Goal: Task Accomplishment & Management: Complete application form

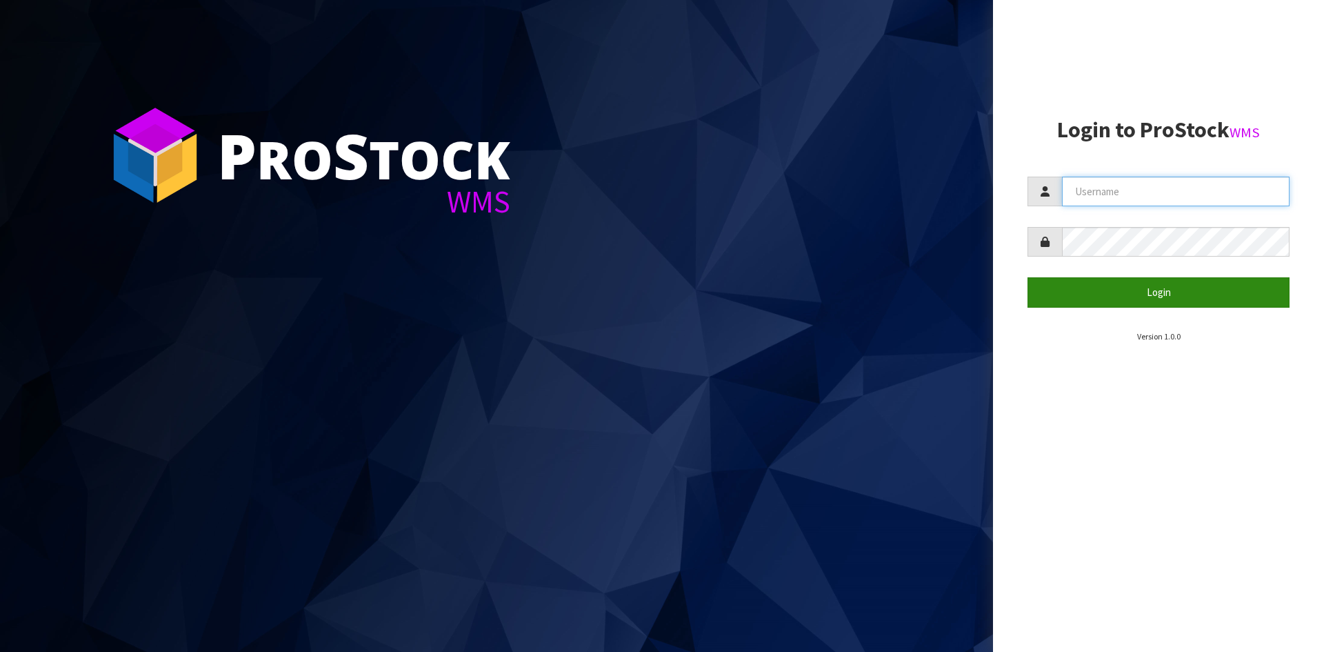
type input "[PERSON_NAME][EMAIL_ADDRESS][DOMAIN_NAME]"
click at [1176, 300] on button "Login" at bounding box center [1158, 292] width 262 height 30
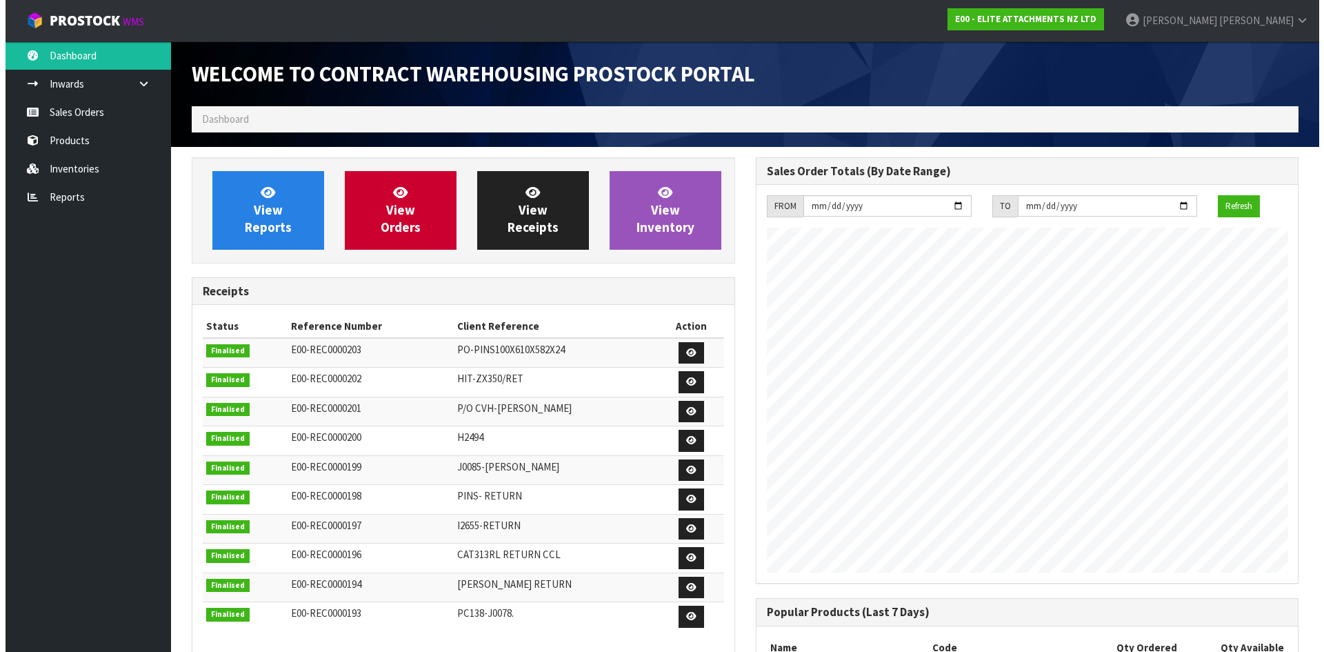
scroll to position [631, 563]
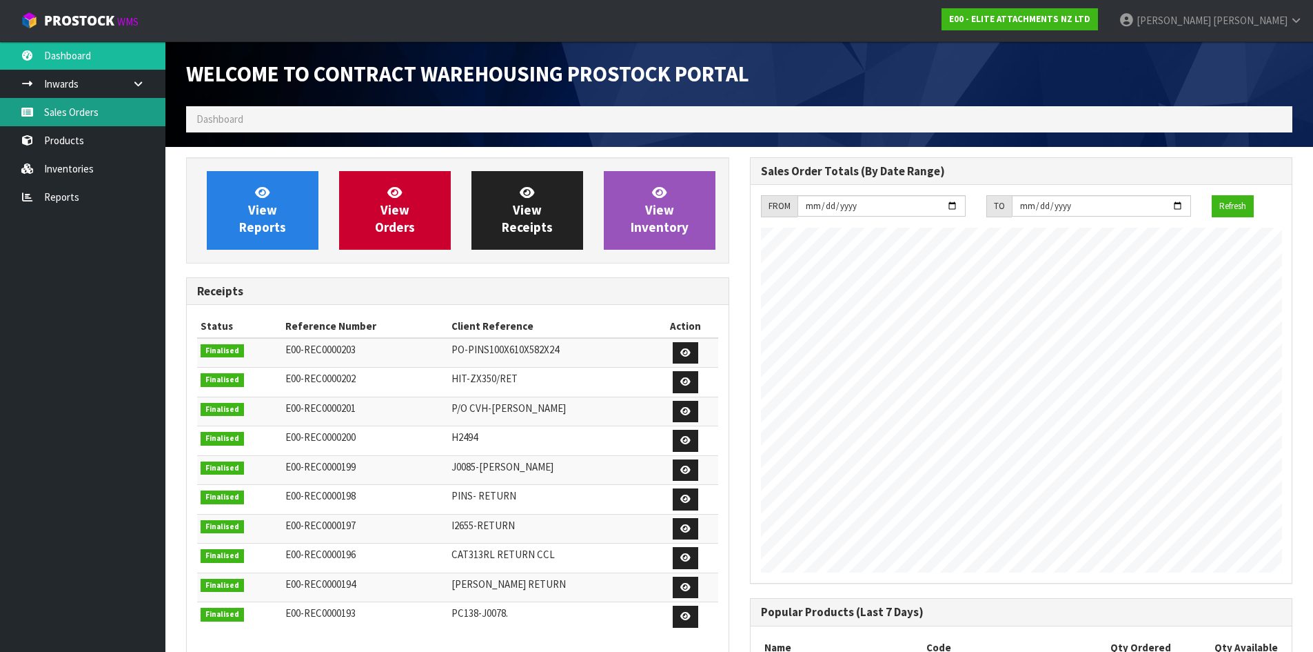
click at [44, 101] on link "Sales Orders" at bounding box center [82, 112] width 165 height 28
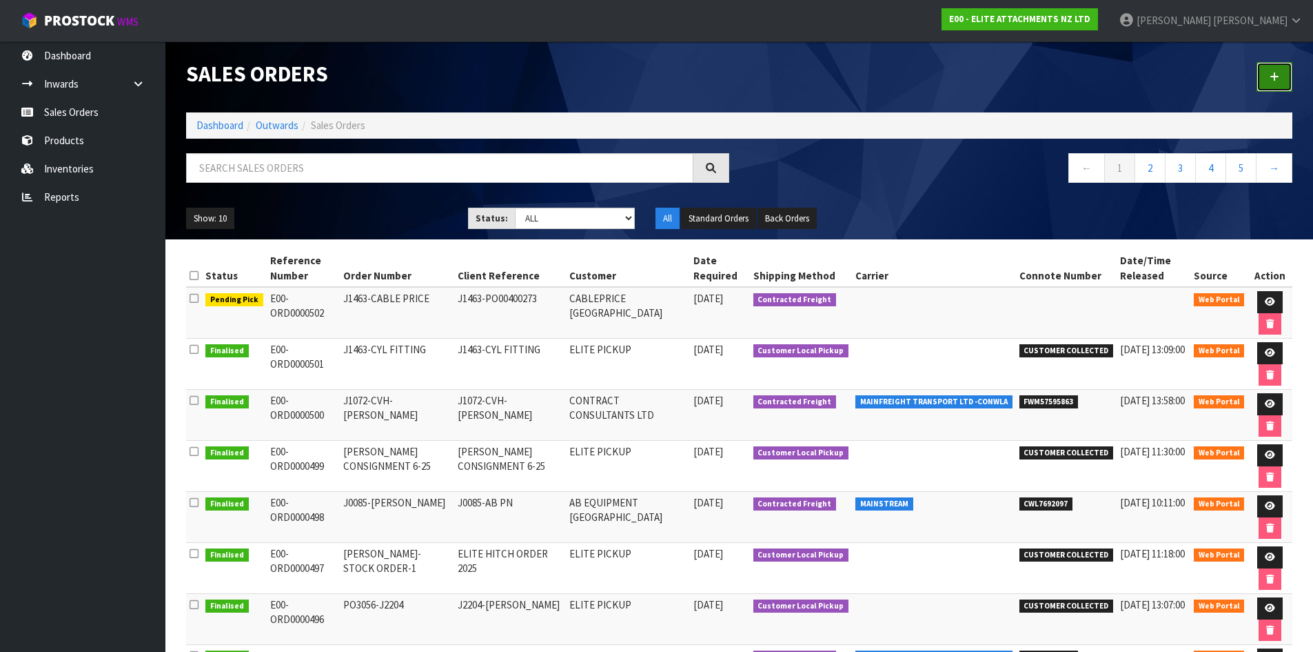
click at [1265, 70] on link at bounding box center [1275, 77] width 36 height 30
click at [1279, 83] on link at bounding box center [1275, 77] width 36 height 30
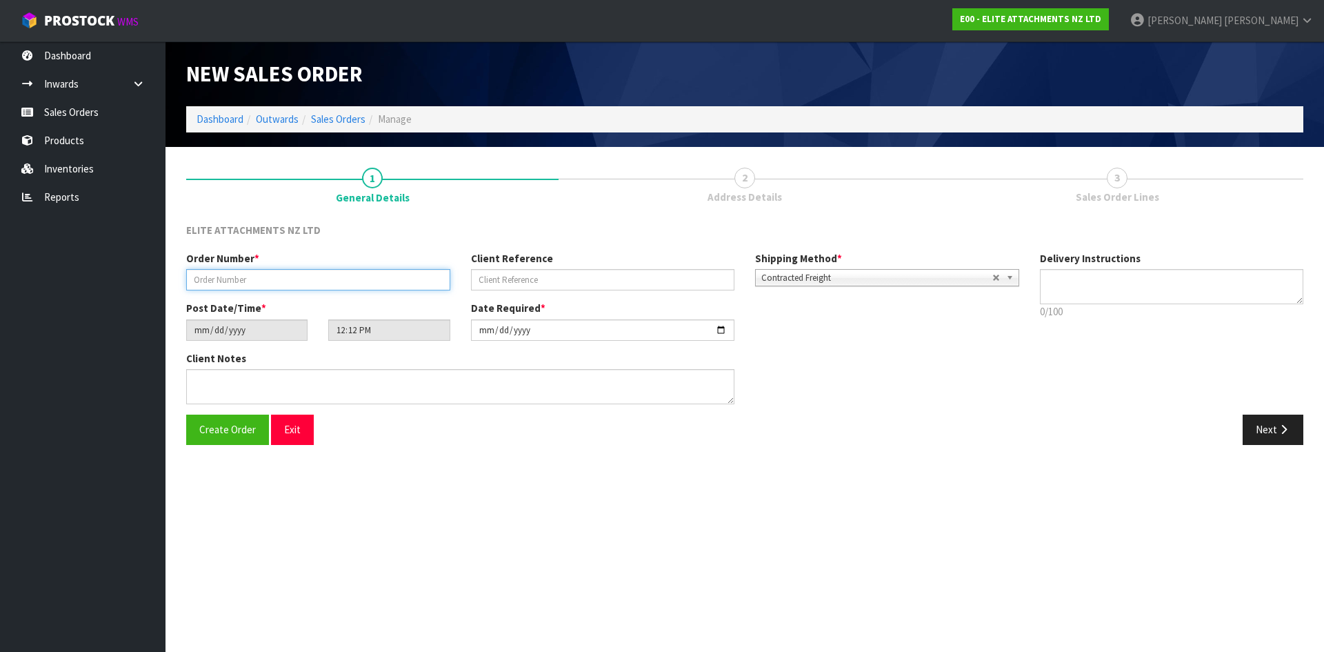
click at [208, 281] on input "text" at bounding box center [318, 279] width 264 height 21
paste input "PO-3282"
type input "PO-3282-10587"
click at [491, 275] on input "text" at bounding box center [603, 279] width 264 height 21
paste input "EL200TL-80-300-SLI"
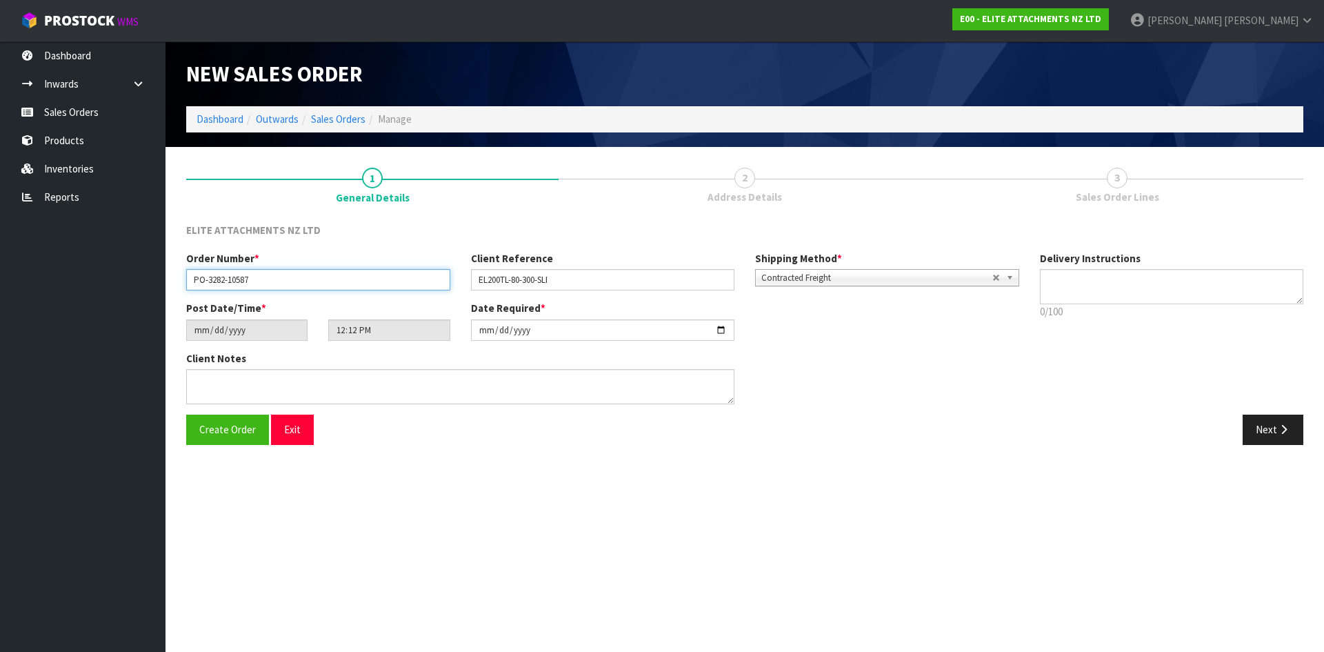
drag, startPoint x: 193, startPoint y: 279, endPoint x: 221, endPoint y: 280, distance: 27.6
click at [221, 280] on input "PO-3282-10587" at bounding box center [318, 279] width 264 height 21
click at [567, 282] on input "EL200TL-80-300-SLI" at bounding box center [603, 279] width 264 height 21
type input "EL200TL-80-300-SLI-[PERSON_NAME]"
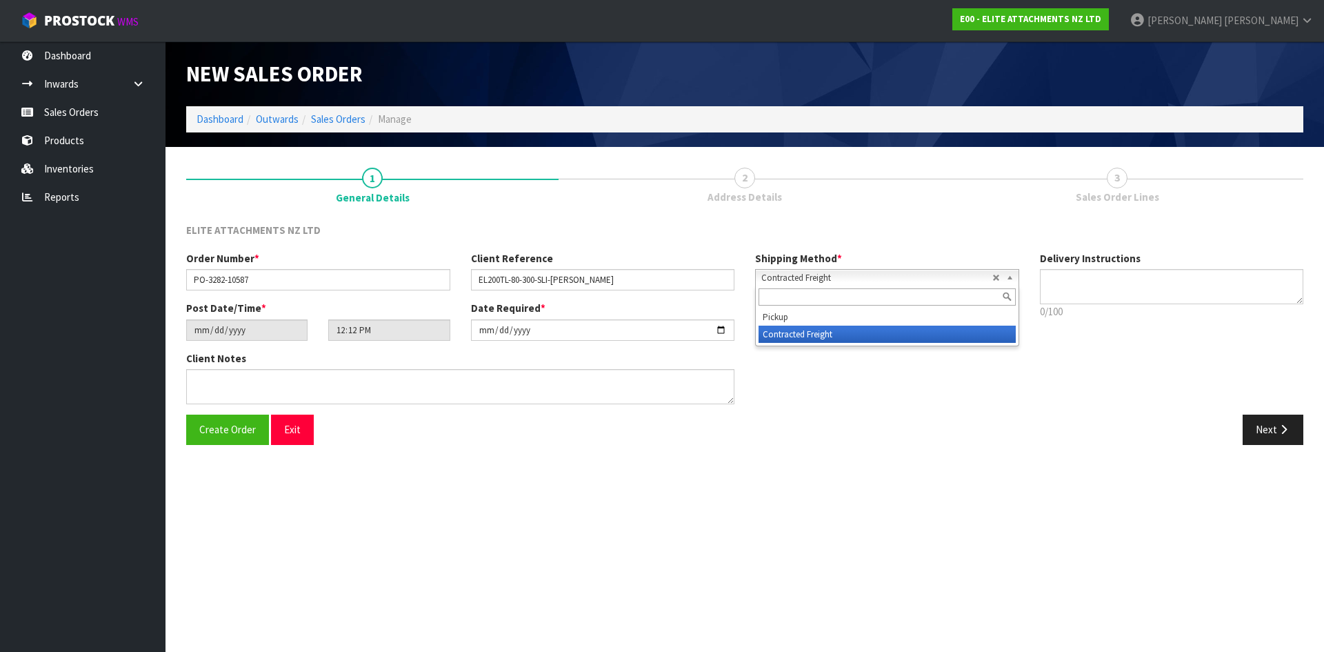
click at [815, 281] on span "Contracted Freight" at bounding box center [876, 278] width 231 height 17
click at [796, 337] on li "Contracted Freight" at bounding box center [886, 333] width 257 height 17
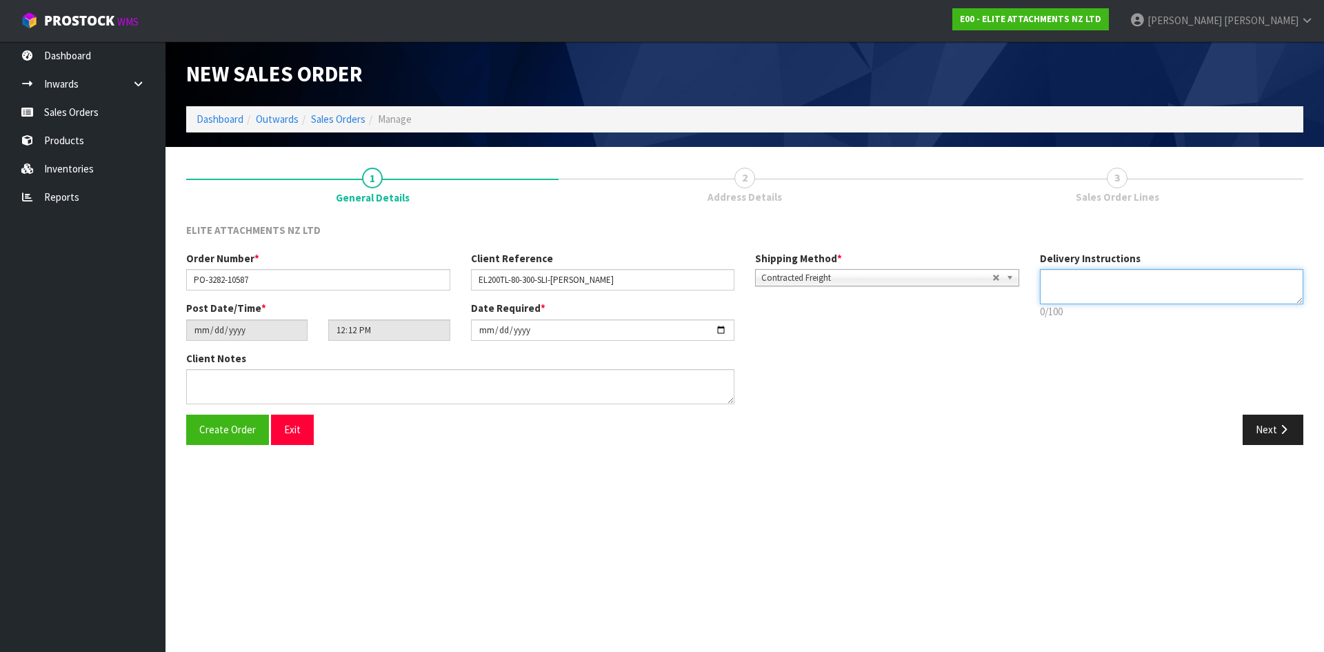
click at [1062, 279] on textarea at bounding box center [1172, 286] width 264 height 35
paste textarea "CONTACT: [PERSON_NAME] CONTACT NO: [PHONE_NUMBER] EMAIL: [EMAIL_ADDRESS][DOMAIN…"
type textarea "CONTACT: [PERSON_NAME] CONTACT NO: [PHONE_NUMBER] EMAIL: [EMAIL_ADDRESS][DOMAIN…"
click at [534, 331] on input "[DATE]" at bounding box center [603, 329] width 264 height 21
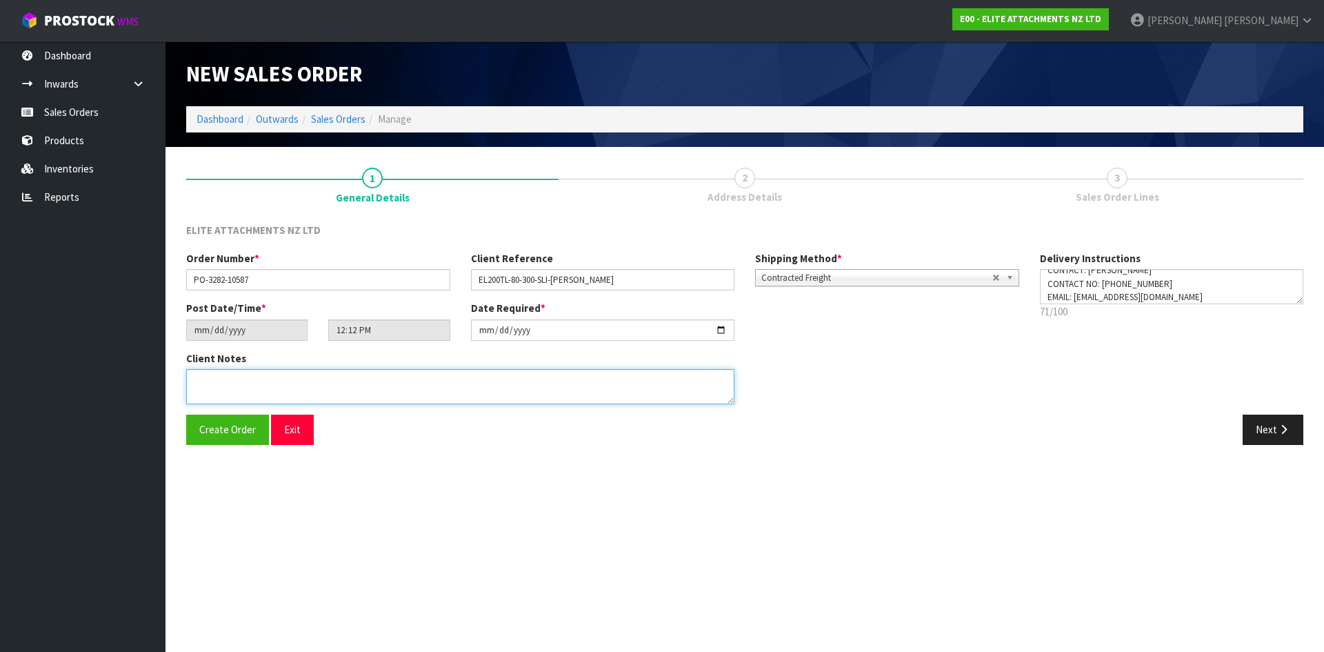
click at [201, 374] on textarea at bounding box center [460, 386] width 548 height 35
paste textarea "CONTACT: [PERSON_NAME] CONTACT NO: [PHONE_NUMBER] EMAIL: [EMAIL_ADDRESS][DOMAIN…"
type textarea "CONTACT: [PERSON_NAME] CONTACT NO: [PHONE_NUMBER] EMAIL: [EMAIL_ADDRESS][DOMAIN…"
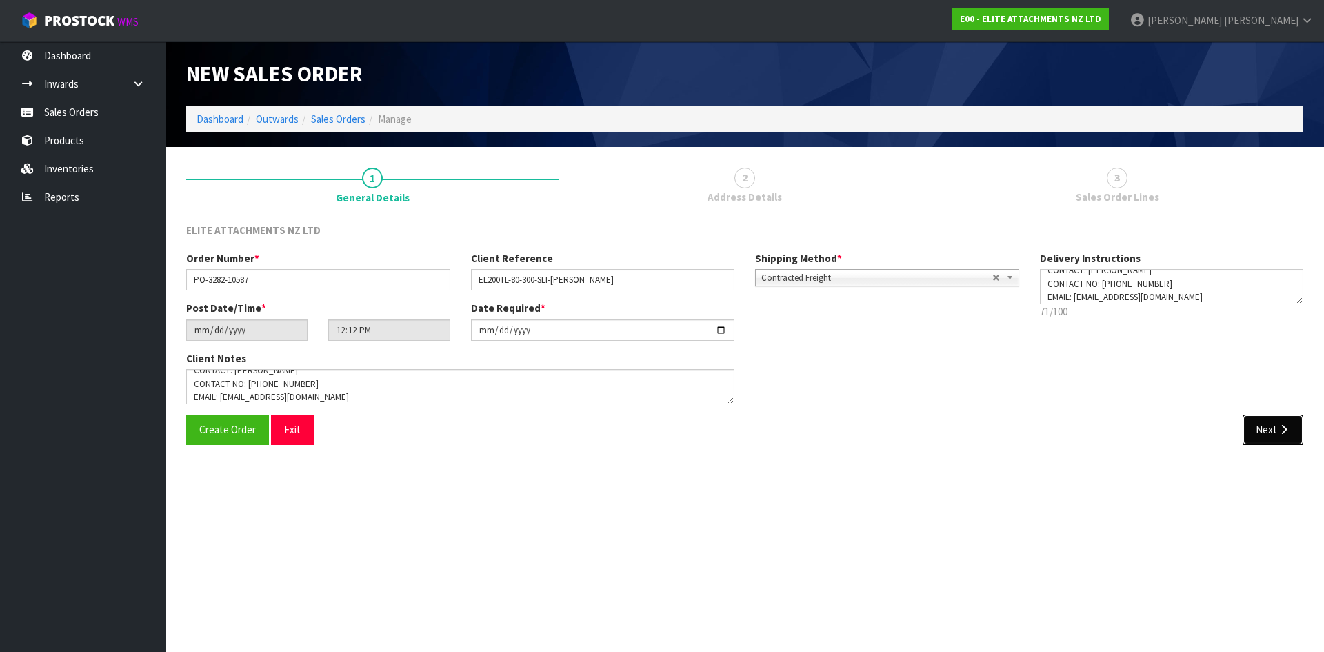
click at [1273, 433] on button "Next" at bounding box center [1272, 429] width 61 height 30
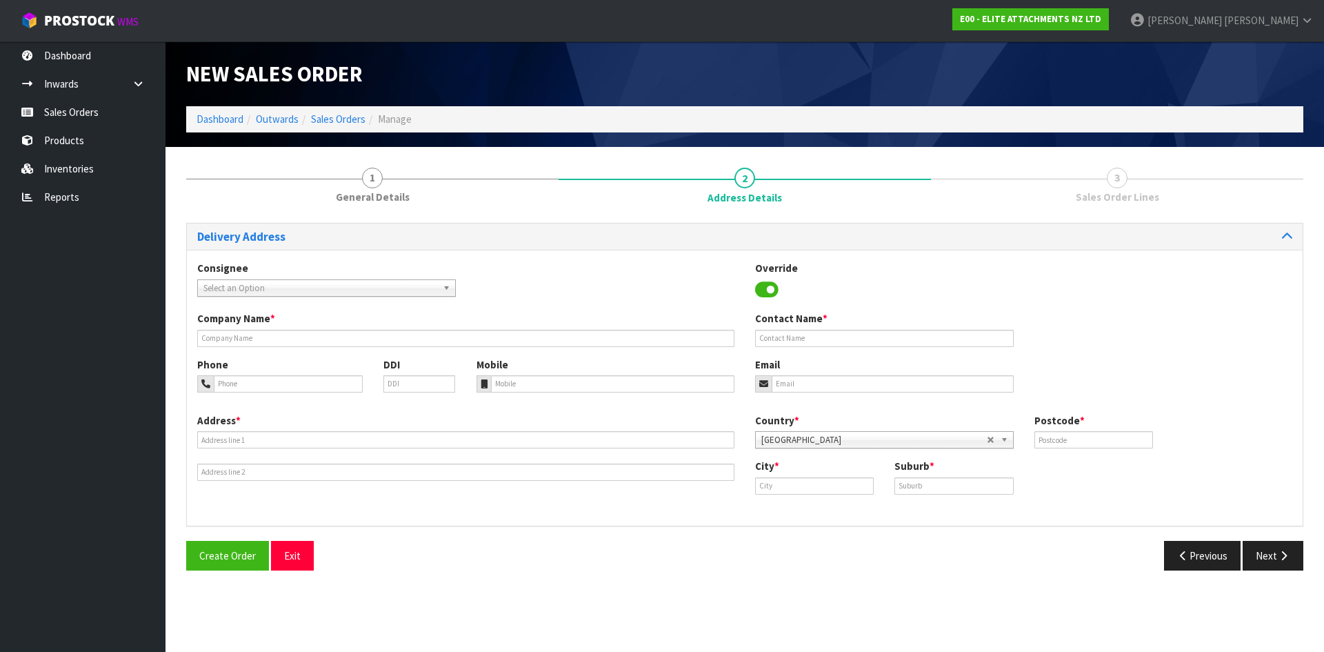
click at [414, 292] on span "Select an Option" at bounding box center [320, 288] width 234 height 17
click at [276, 336] on input "text" at bounding box center [465, 338] width 537 height 17
paste input "KOMATSU [GEOGRAPHIC_DATA]"
type input "KOMATSU [GEOGRAPHIC_DATA]"
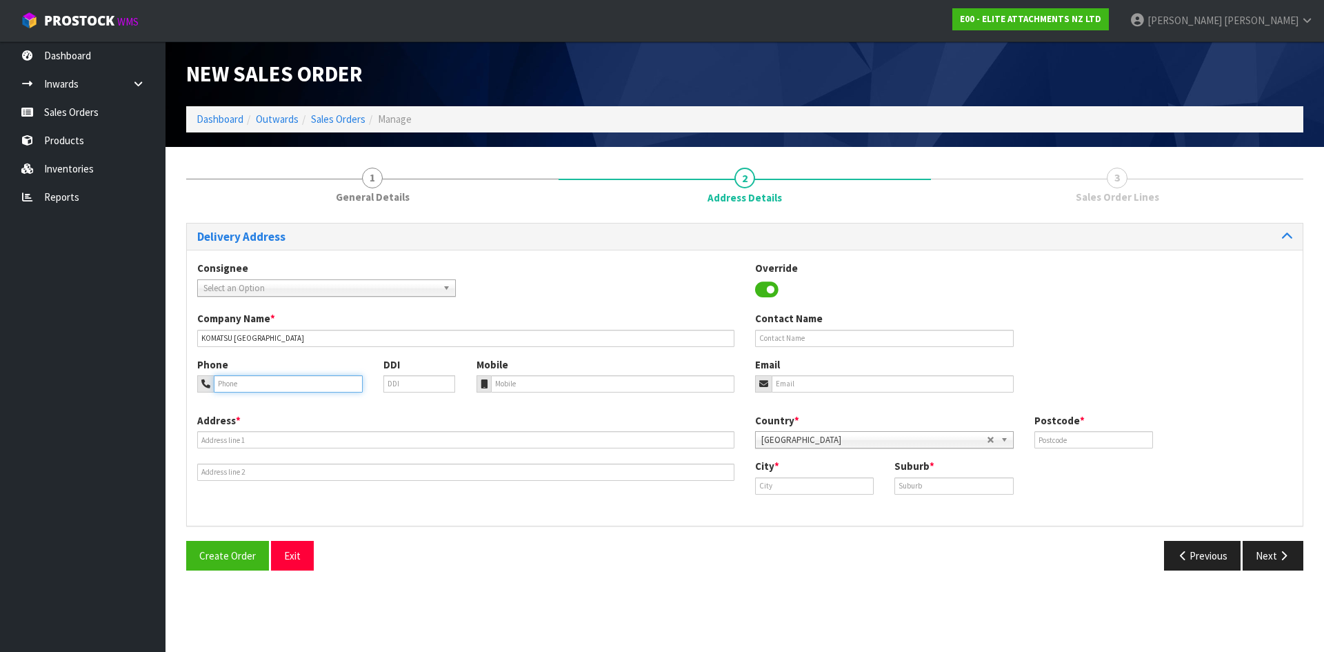
click at [252, 392] on input "tel" at bounding box center [288, 383] width 149 height 17
paste input "0272149427"
type input "0272149427"
click at [513, 383] on input "tel" at bounding box center [613, 383] width 244 height 17
paste input "0272149427"
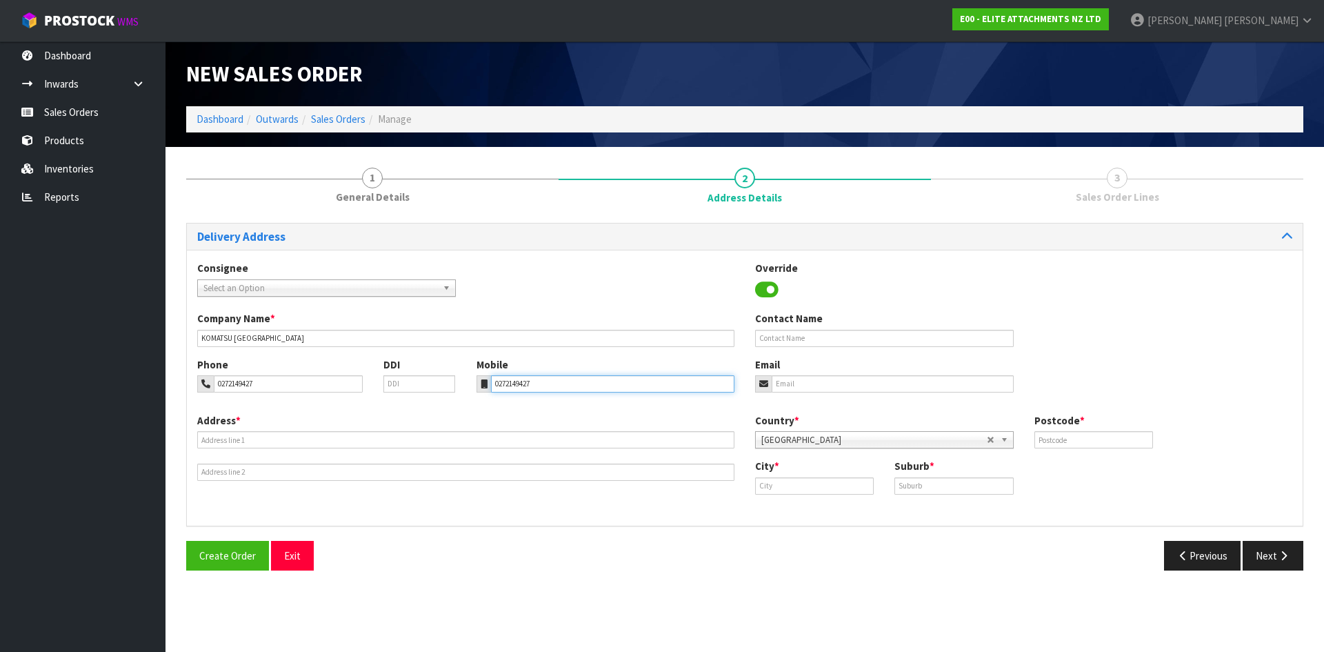
type input "0272149427"
drag, startPoint x: 272, startPoint y: 387, endPoint x: 207, endPoint y: 383, distance: 64.9
click at [207, 383] on div "0272149427" at bounding box center [279, 383] width 165 height 17
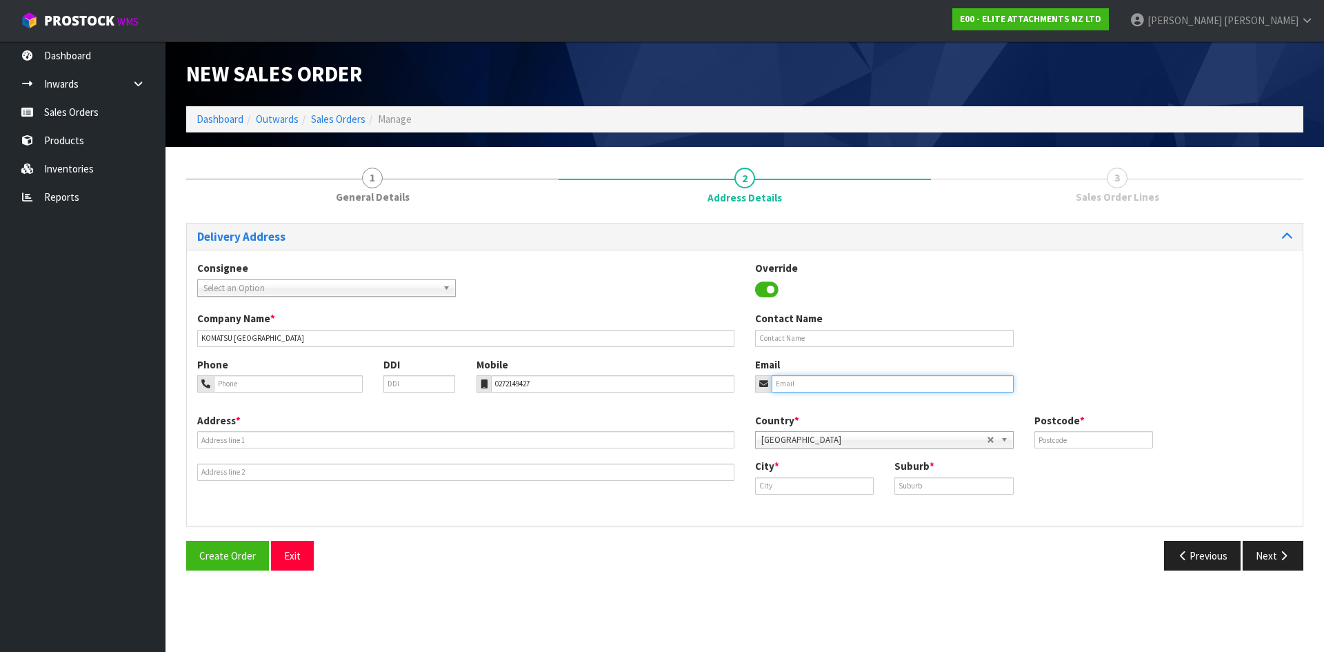
click at [803, 381] on input "email" at bounding box center [893, 383] width 242 height 17
paste input "[EMAIL_ADDRESS][DOMAIN_NAME]"
type input "[EMAIL_ADDRESS][DOMAIN_NAME]"
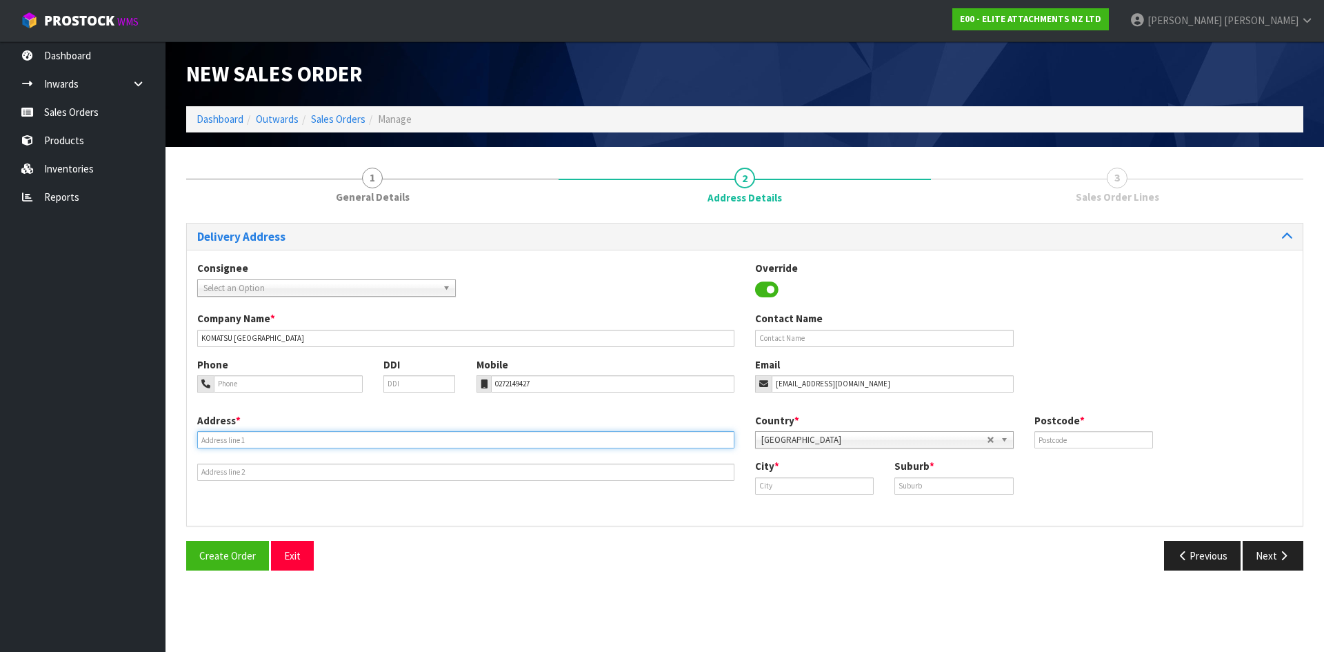
click at [283, 443] on input "text" at bounding box center [465, 439] width 537 height 17
paste input "[STREET_ADDRESS]"
type input "[STREET_ADDRESS]"
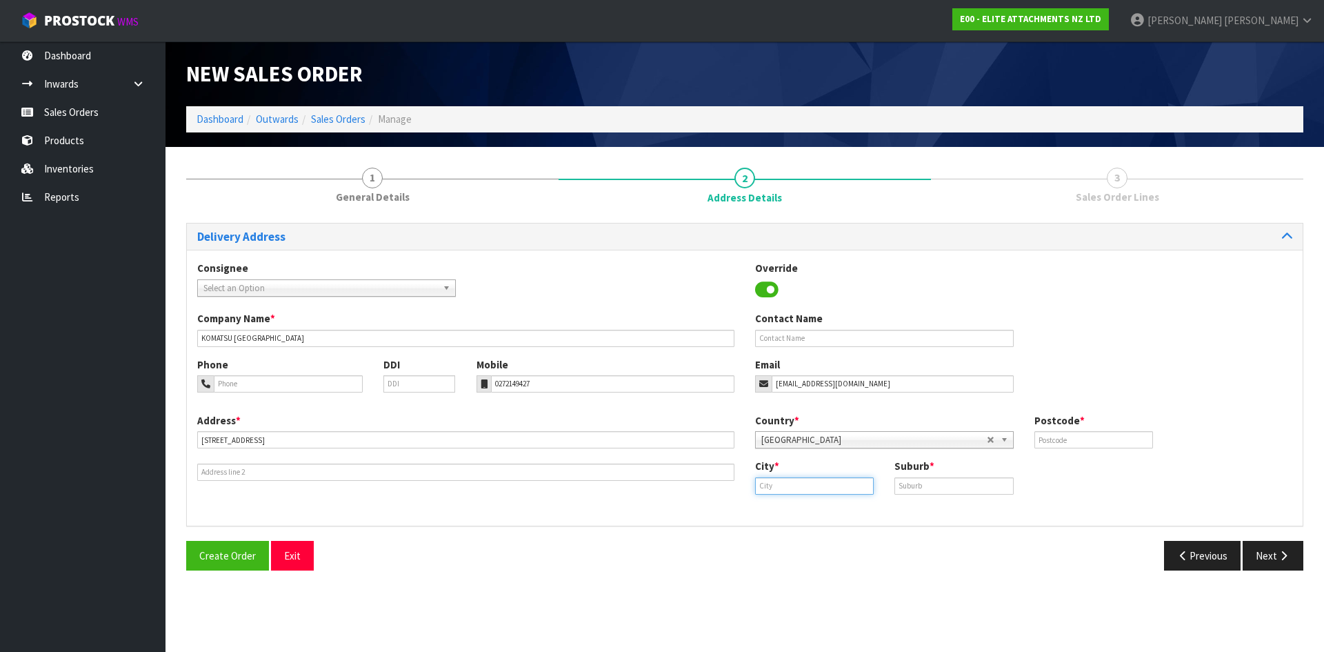
click at [802, 487] on input "text" at bounding box center [814, 485] width 119 height 17
paste input "[PERSON_NAME]"
type input "[PERSON_NAME]"
click at [920, 484] on input "text" at bounding box center [953, 485] width 119 height 17
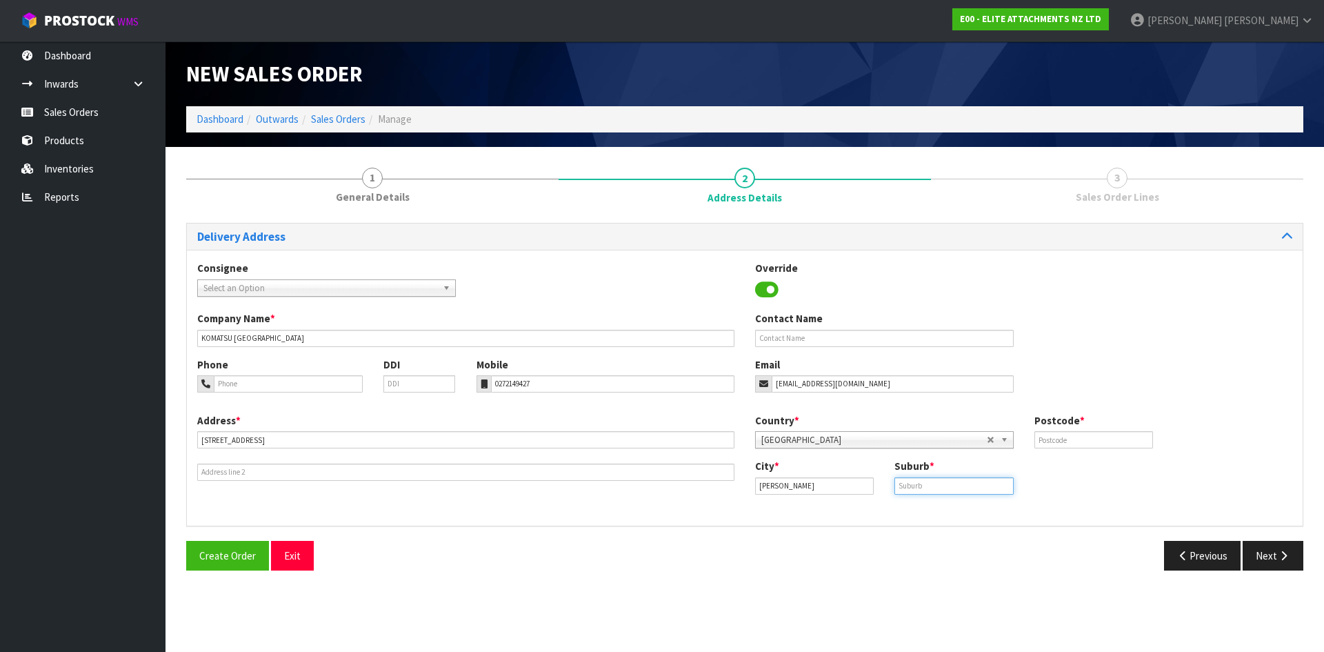
paste input "[STREET_ADDRESS][PERSON_NAME]"
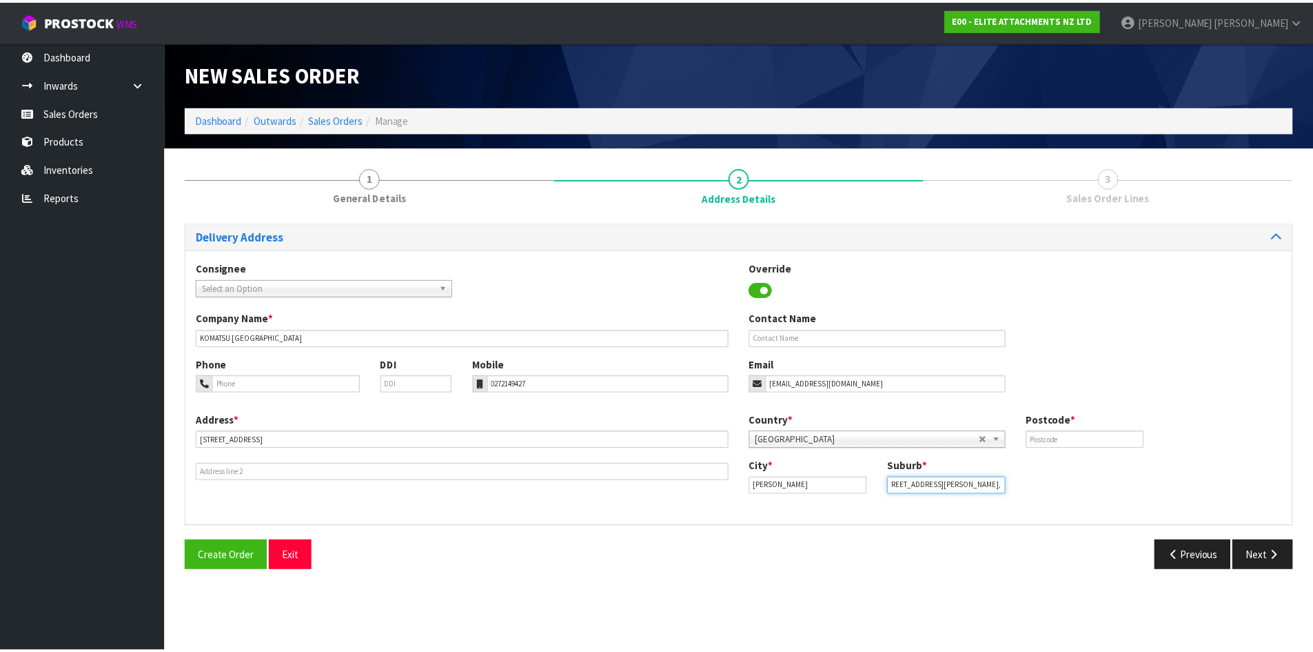
scroll to position [0, 0]
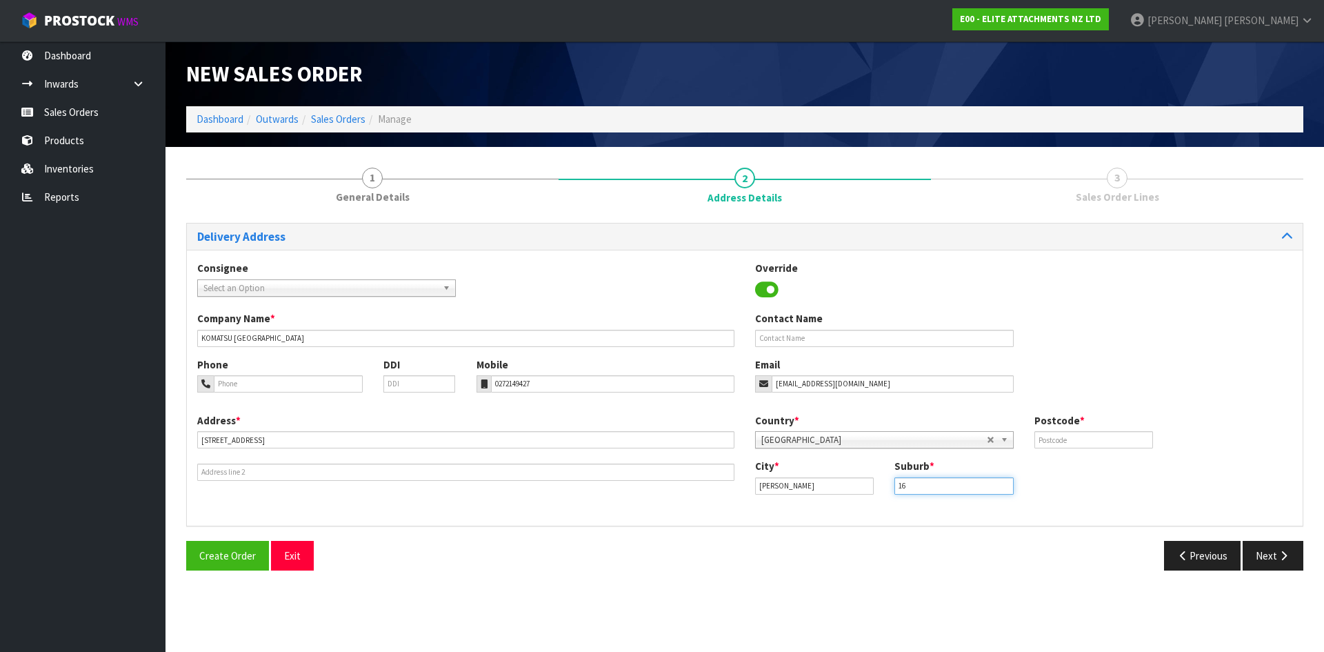
type input "1"
type input "[PERSON_NAME]"
click at [1076, 433] on input "text" at bounding box center [1093, 439] width 119 height 17
type input "5571"
click at [1267, 555] on button "Next" at bounding box center [1272, 556] width 61 height 30
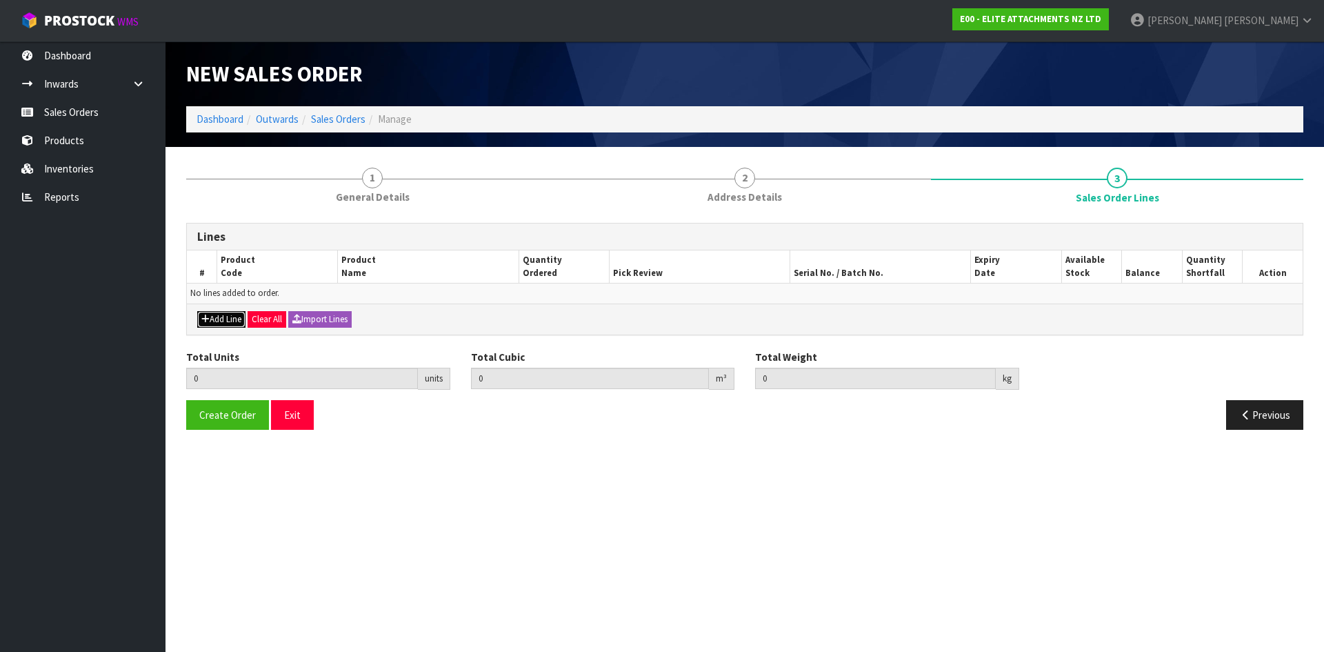
click at [214, 315] on button "Add Line" at bounding box center [221, 319] width 48 height 17
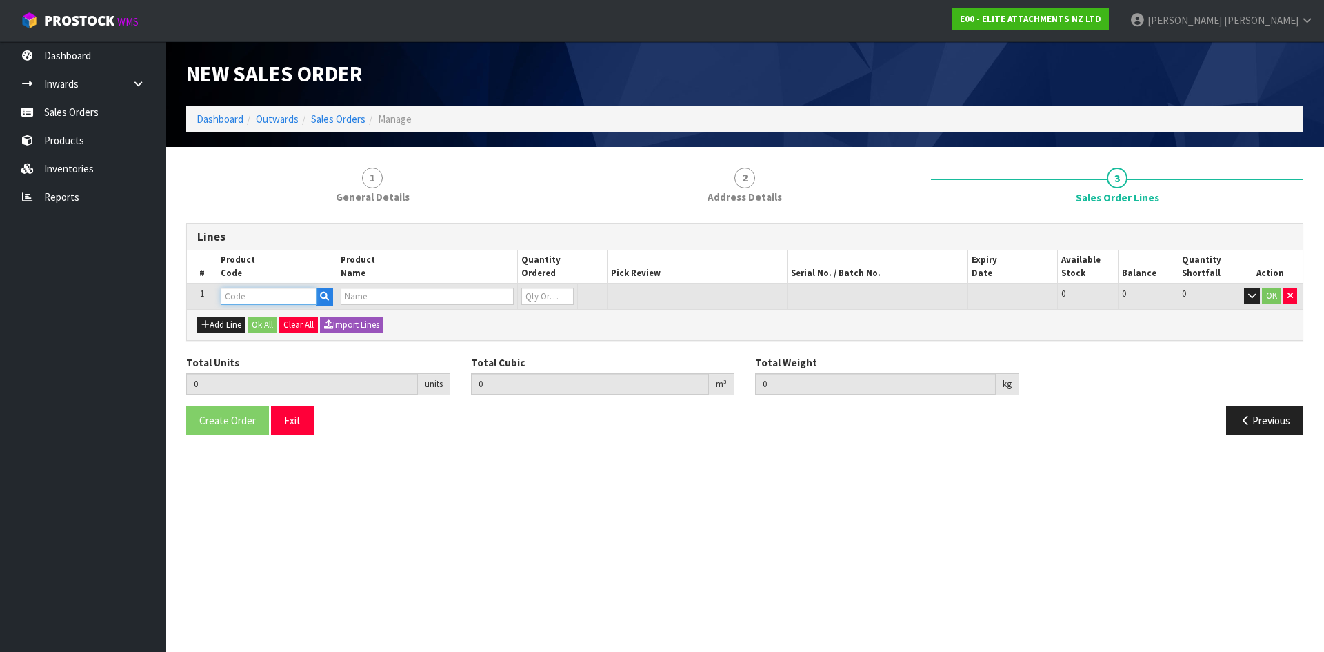
click at [293, 295] on input "text" at bounding box center [269, 296] width 96 height 17
type input "SLIDE"
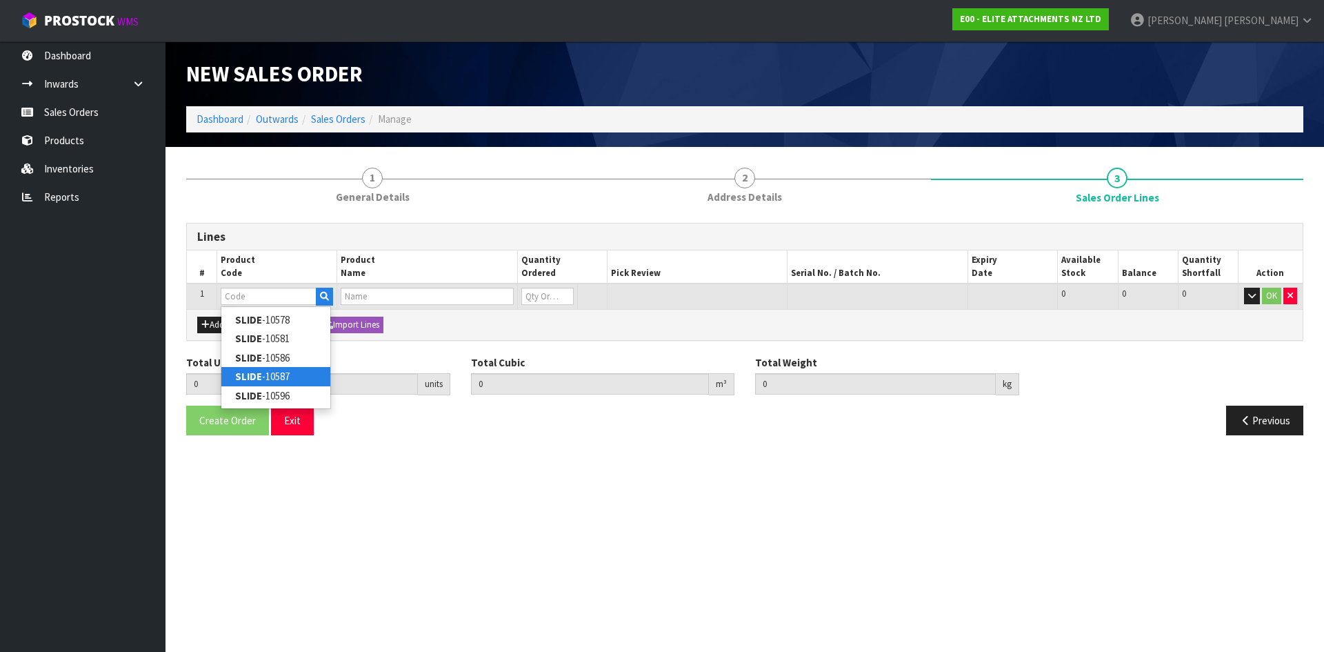
click at [275, 375] on link "SLIDE -10587" at bounding box center [275, 376] width 109 height 19
type input "SLIDE-10587"
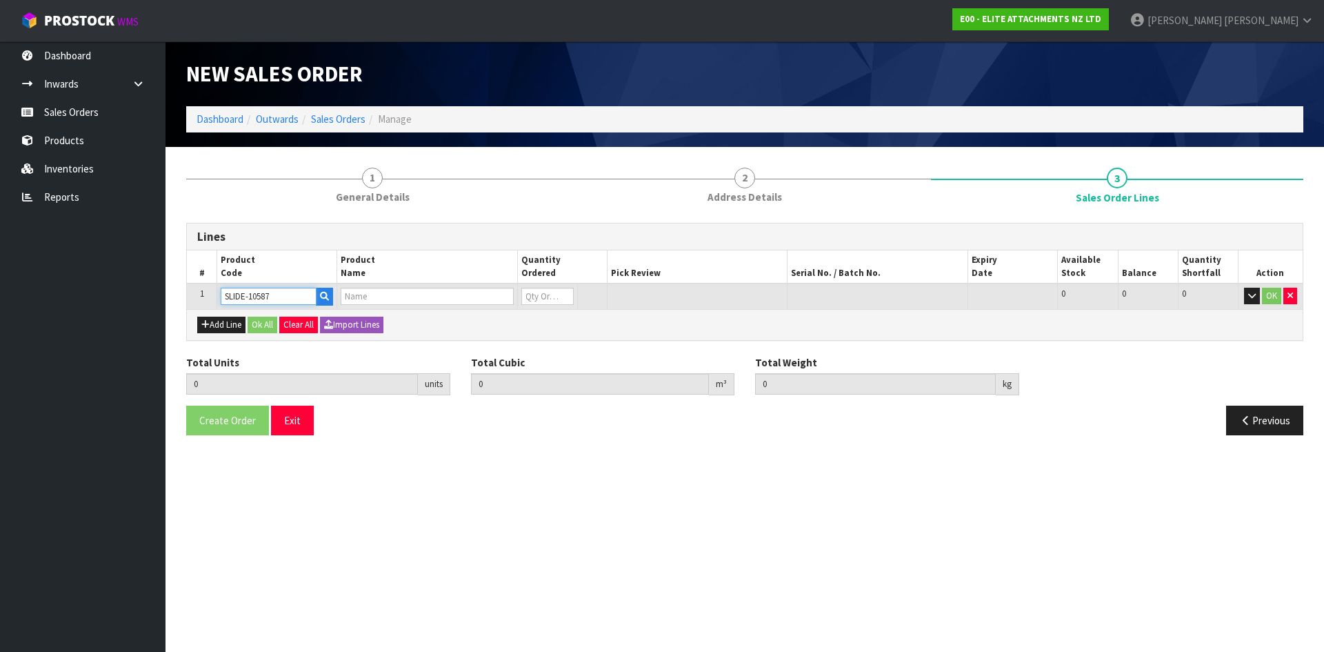
type input "0.000000"
type input "0.000"
type input "EL200TL-80-300-SLI"
type input "0"
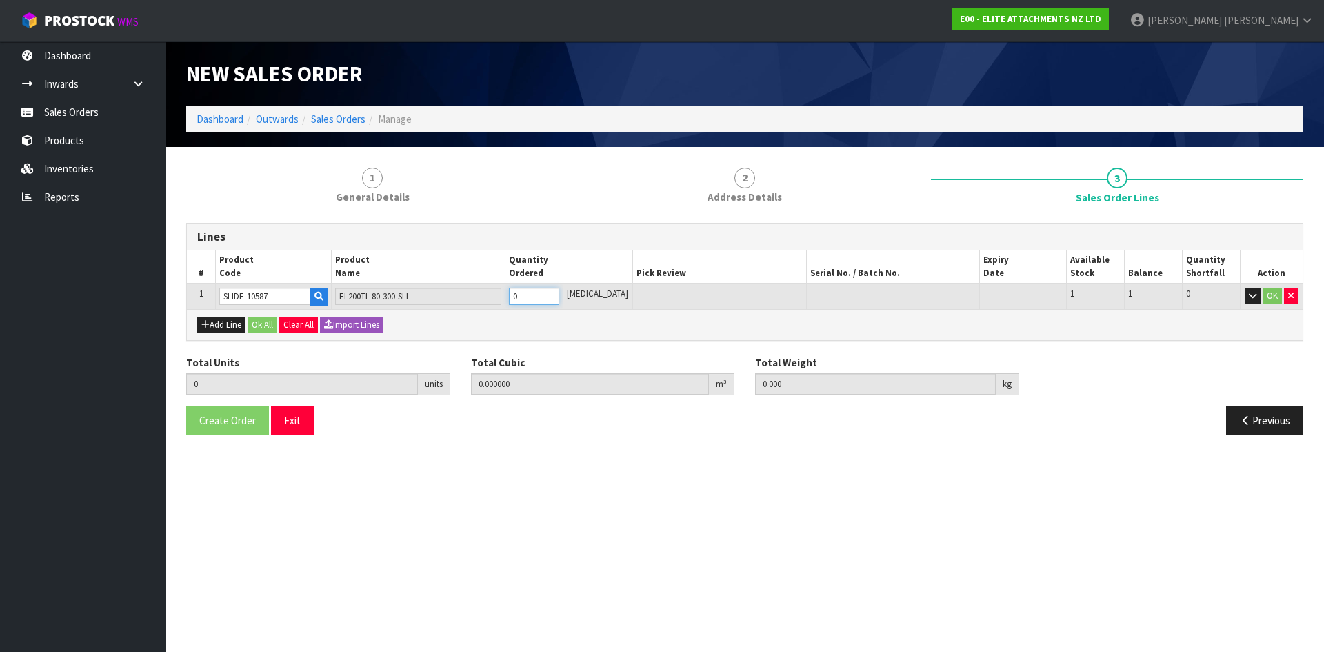
type input "1"
type input "0.03864"
type input "28"
type input "1"
click at [559, 292] on input "1" at bounding box center [534, 296] width 50 height 17
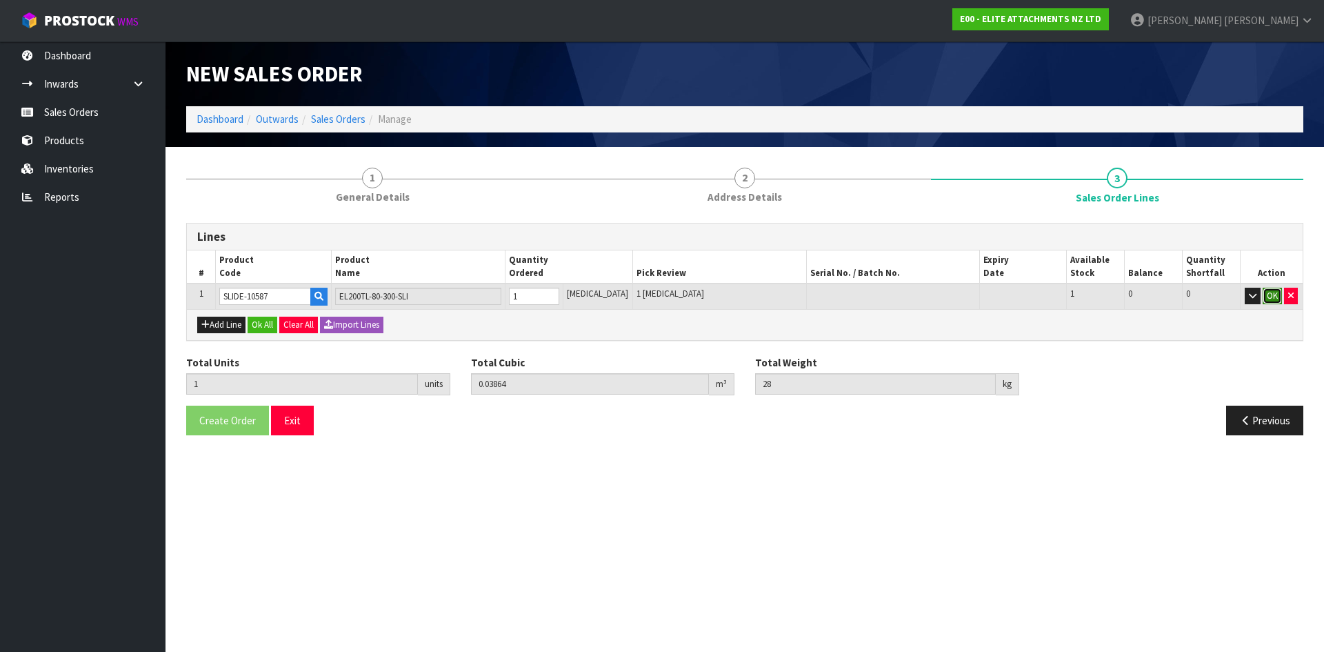
click at [1273, 297] on button "OK" at bounding box center [1271, 296] width 19 height 17
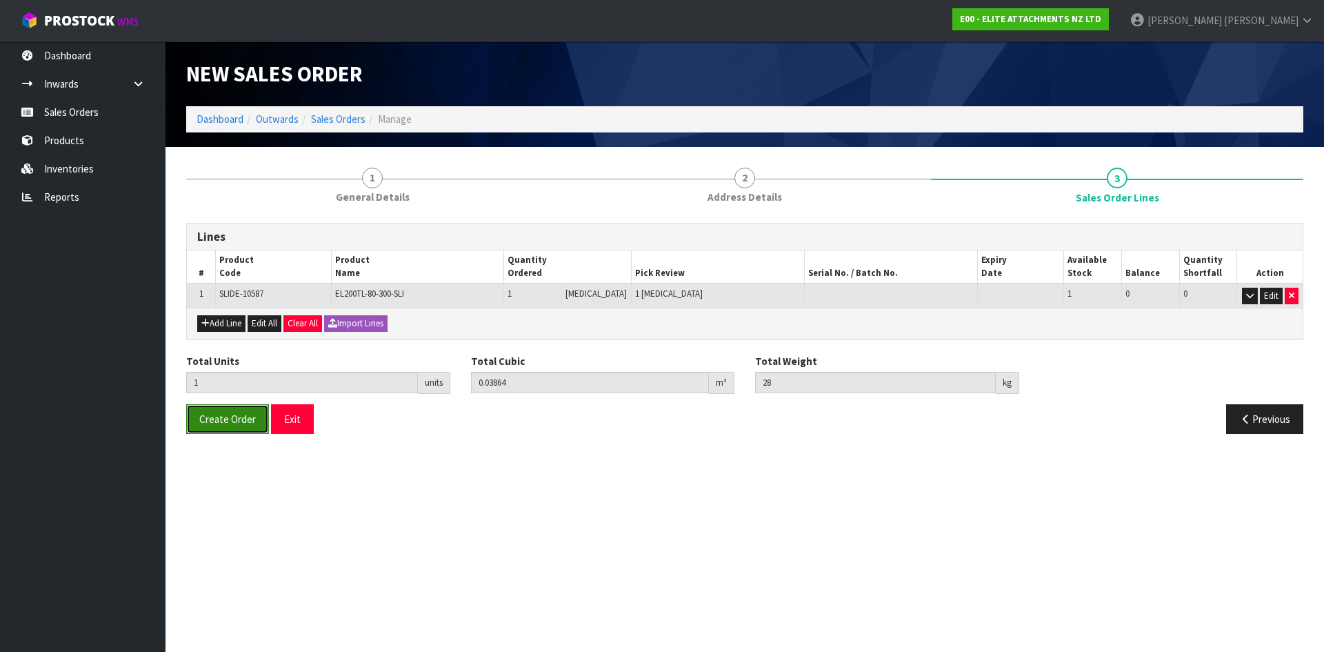
click at [216, 429] on button "Create Order" at bounding box center [227, 419] width 83 height 30
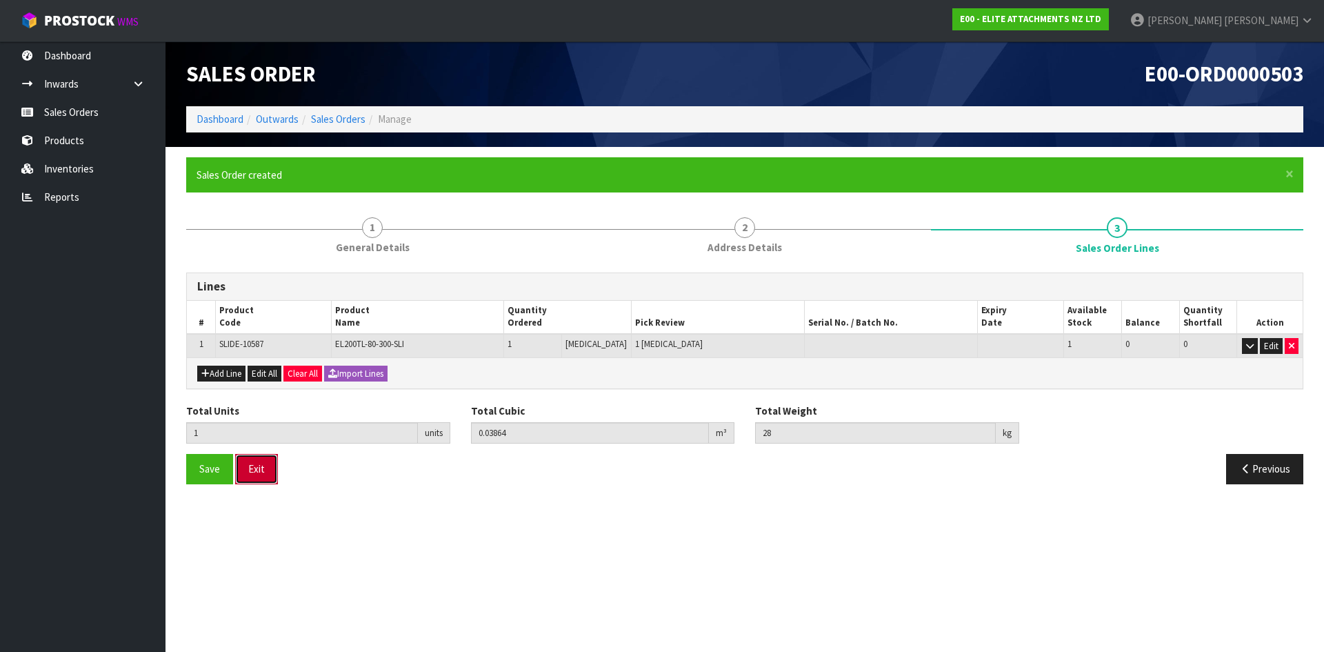
click at [256, 477] on button "Exit" at bounding box center [256, 469] width 43 height 30
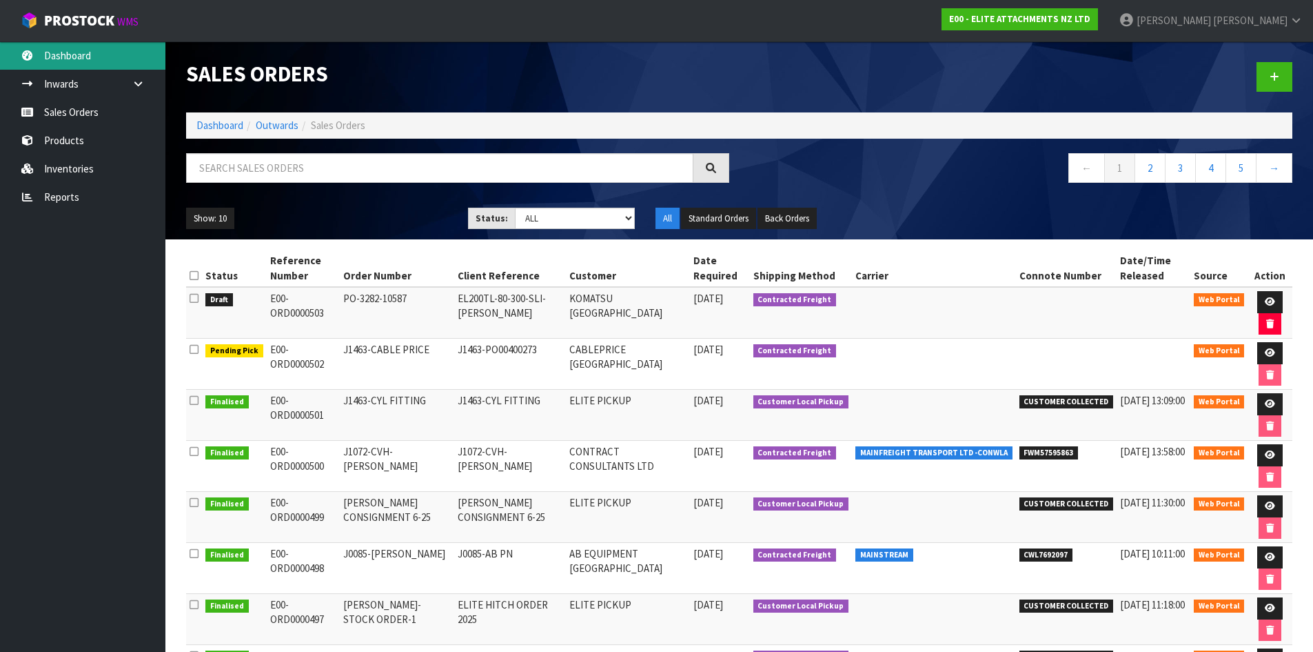
click at [43, 60] on link "Dashboard" at bounding box center [82, 55] width 165 height 28
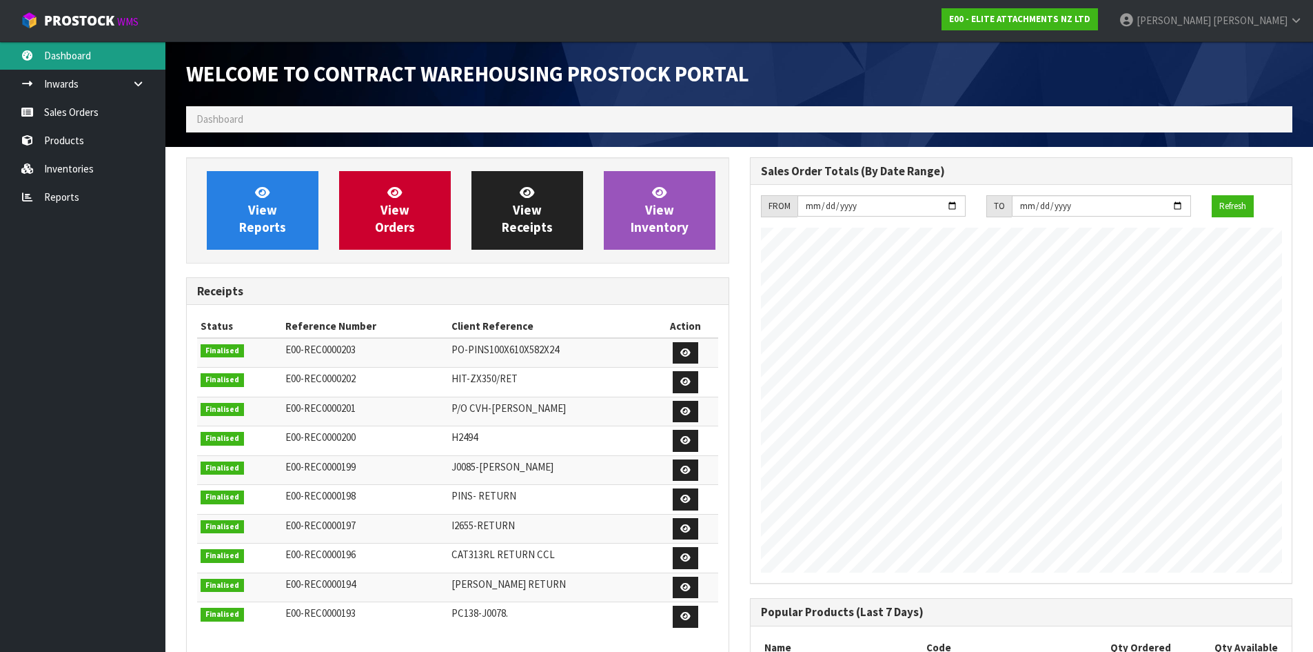
scroll to position [654, 563]
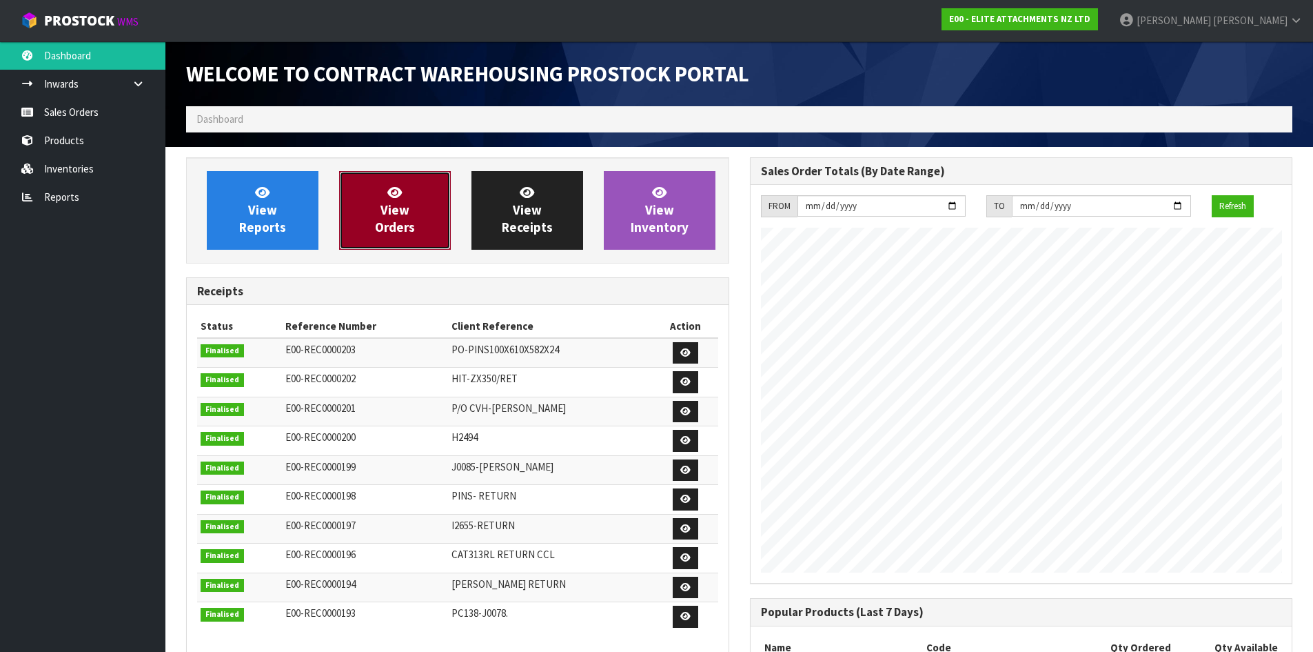
click at [404, 196] on link "View Orders" at bounding box center [395, 210] width 112 height 79
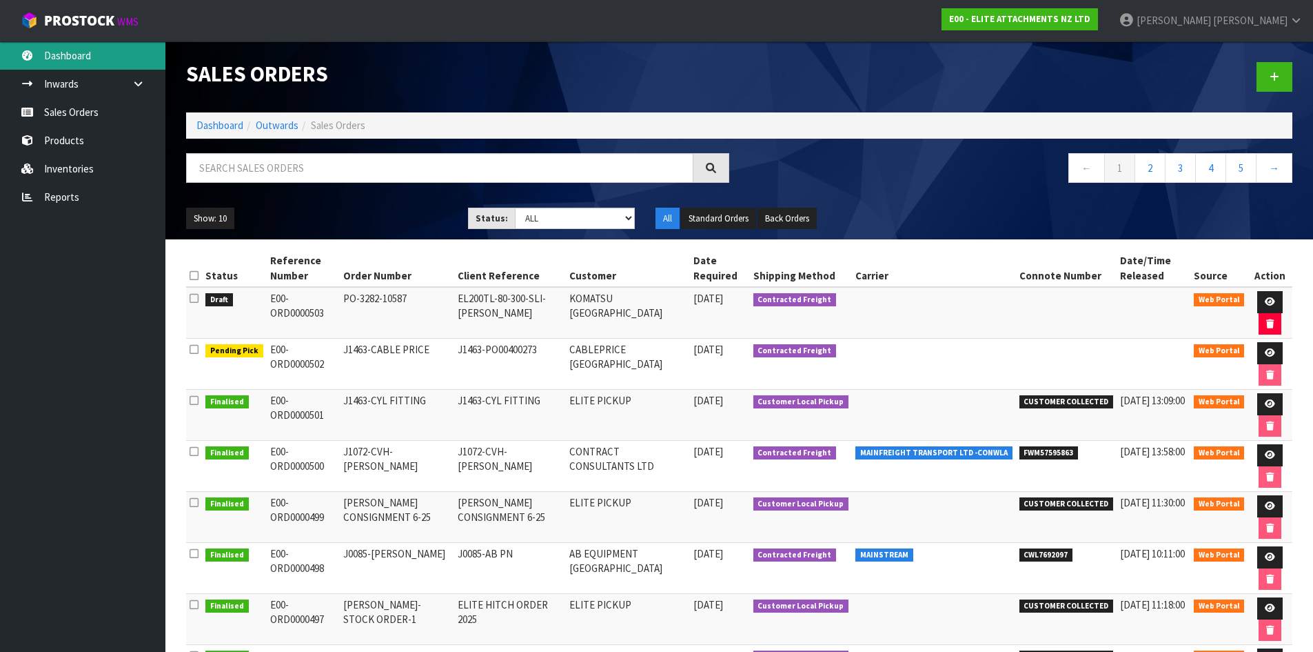
click at [60, 56] on link "Dashboard" at bounding box center [82, 55] width 165 height 28
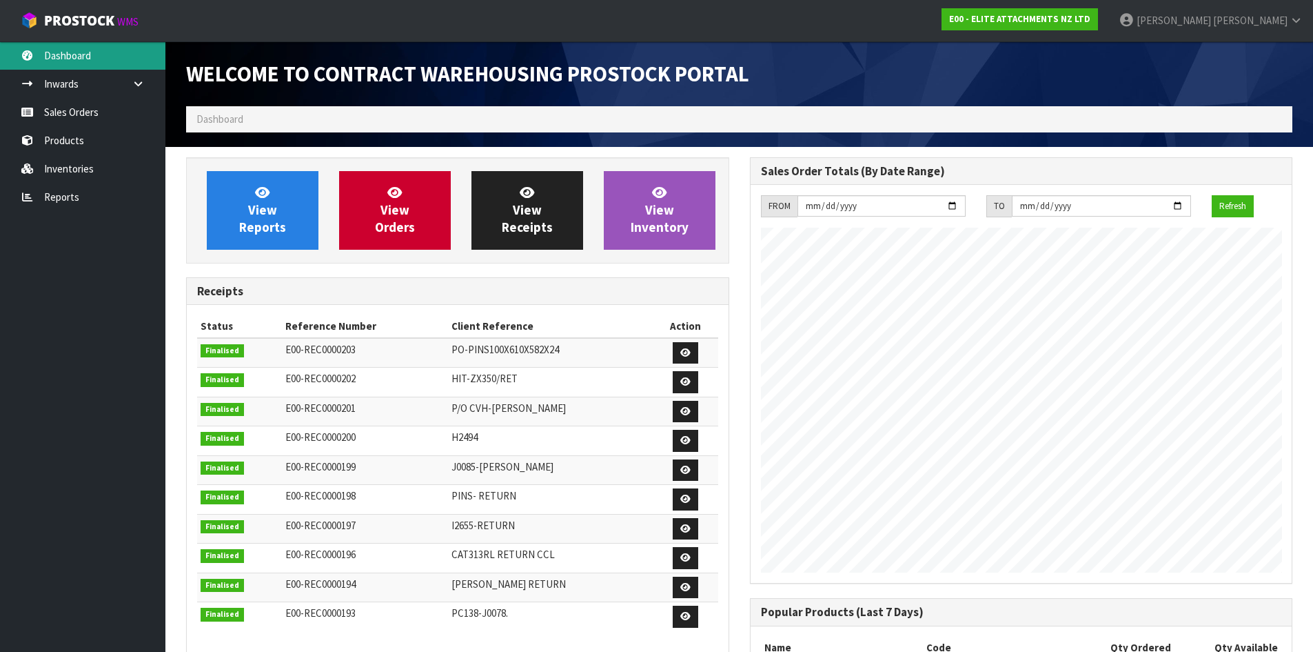
scroll to position [654, 563]
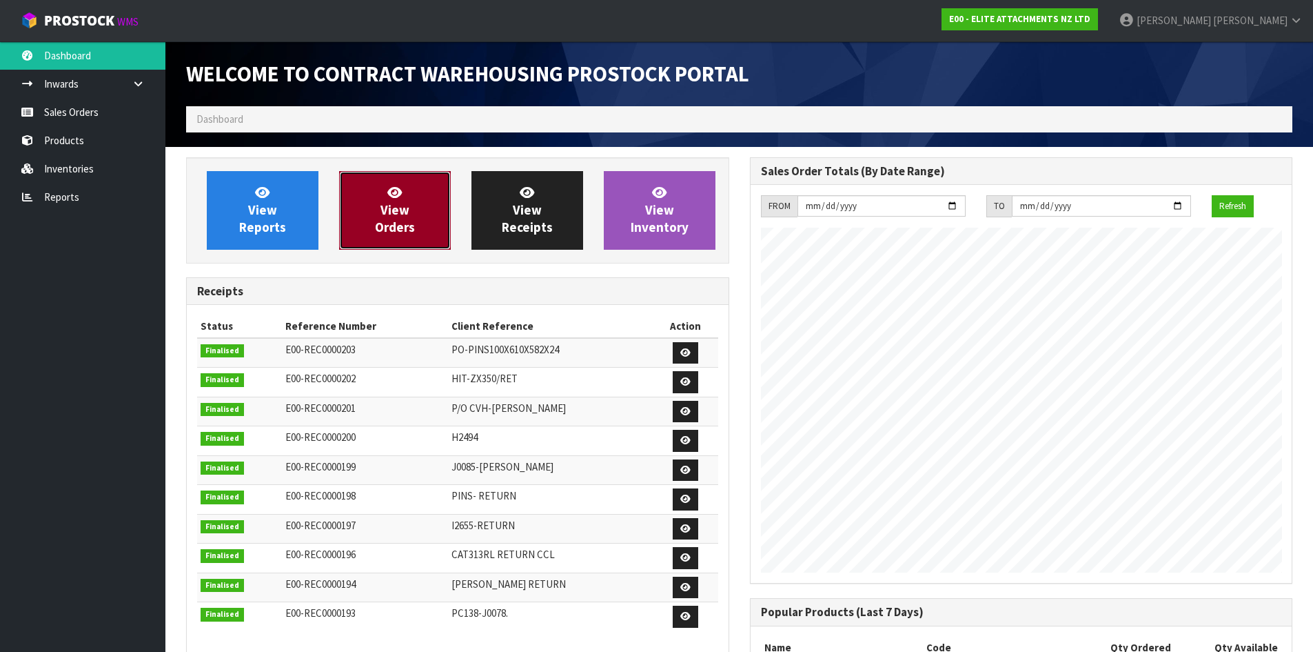
click at [374, 210] on link "View Orders" at bounding box center [395, 210] width 112 height 79
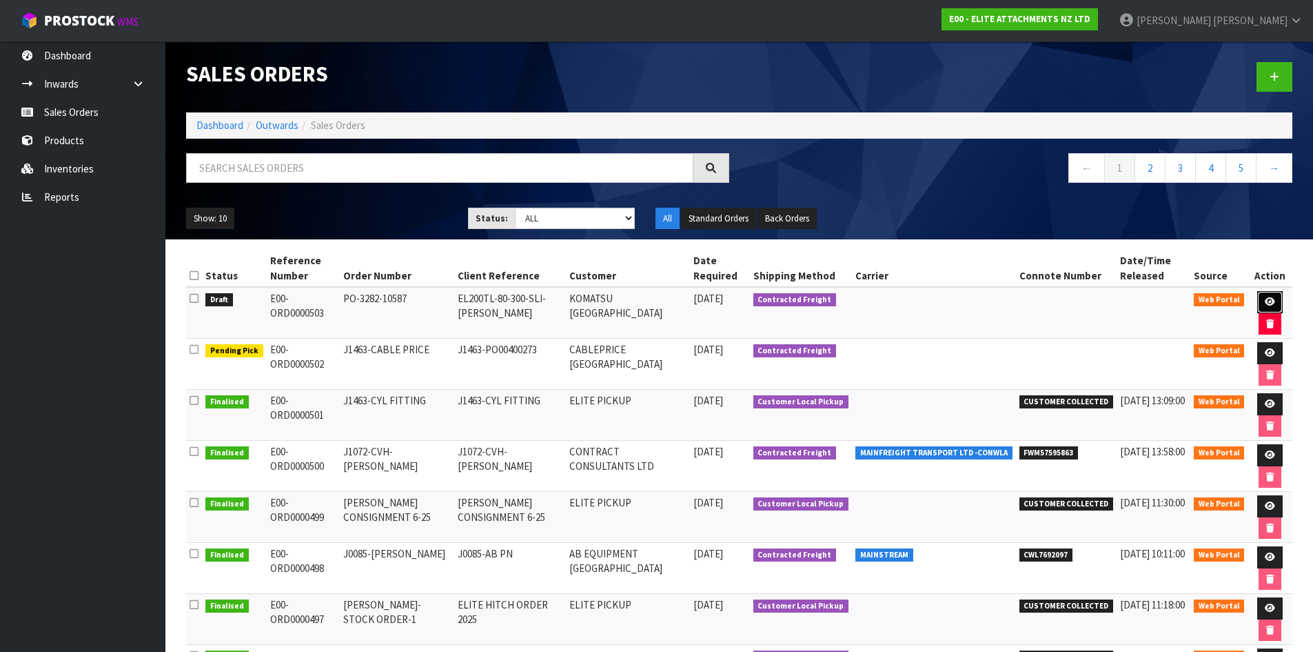
click at [1265, 302] on icon at bounding box center [1270, 301] width 10 height 9
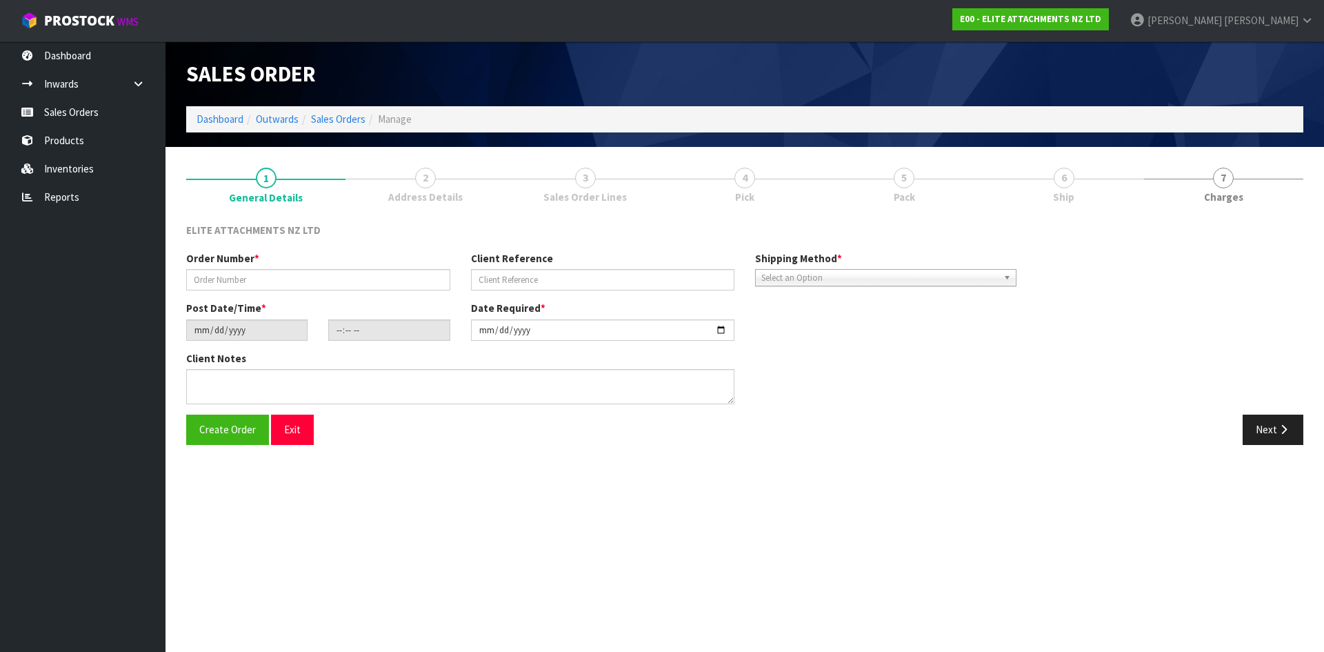
type input "PO-3282-10587"
type input "EL200TL-80-300-SLI-[PERSON_NAME]"
type input "[DATE]"
type input "12:12:00.000"
type input "[DATE]"
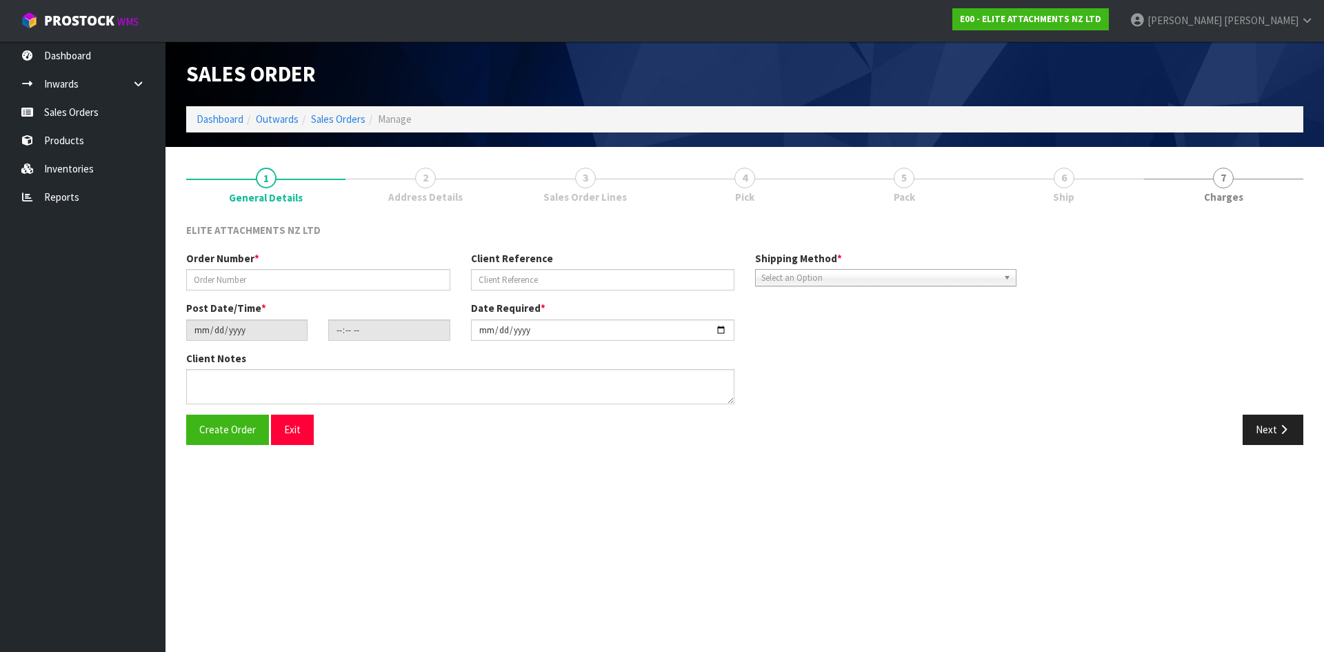
type textarea "CONTACT: [PERSON_NAME] CONTACT NO: [PHONE_NUMBER] EMAIL: [EMAIL_ADDRESS][DOMAIN…"
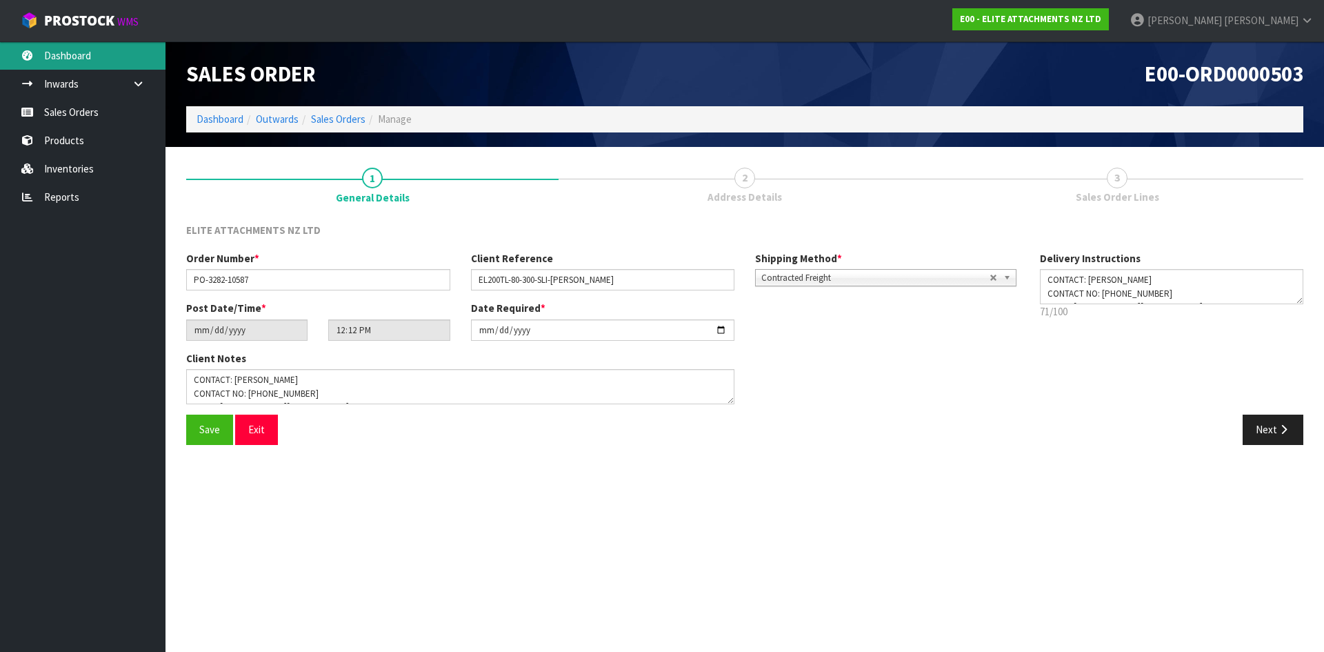
click at [70, 59] on link "Dashboard" at bounding box center [82, 55] width 165 height 28
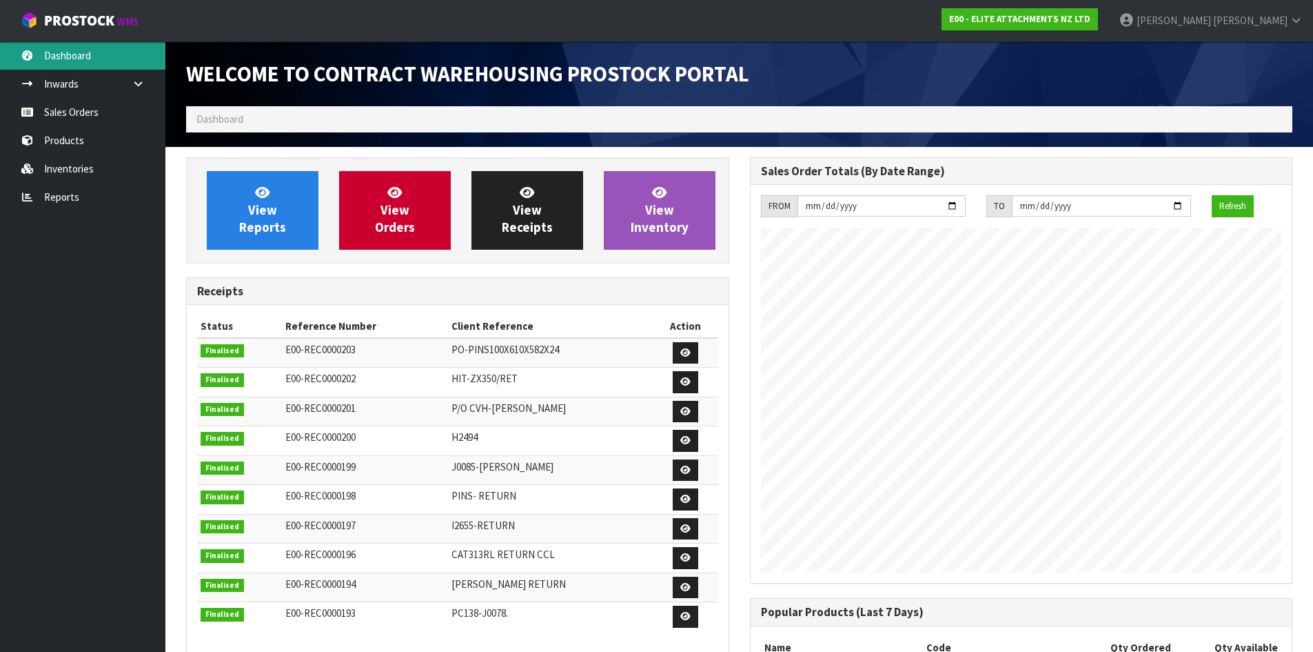
scroll to position [654, 563]
click at [1263, 26] on span "[PERSON_NAME]" at bounding box center [1251, 20] width 74 height 13
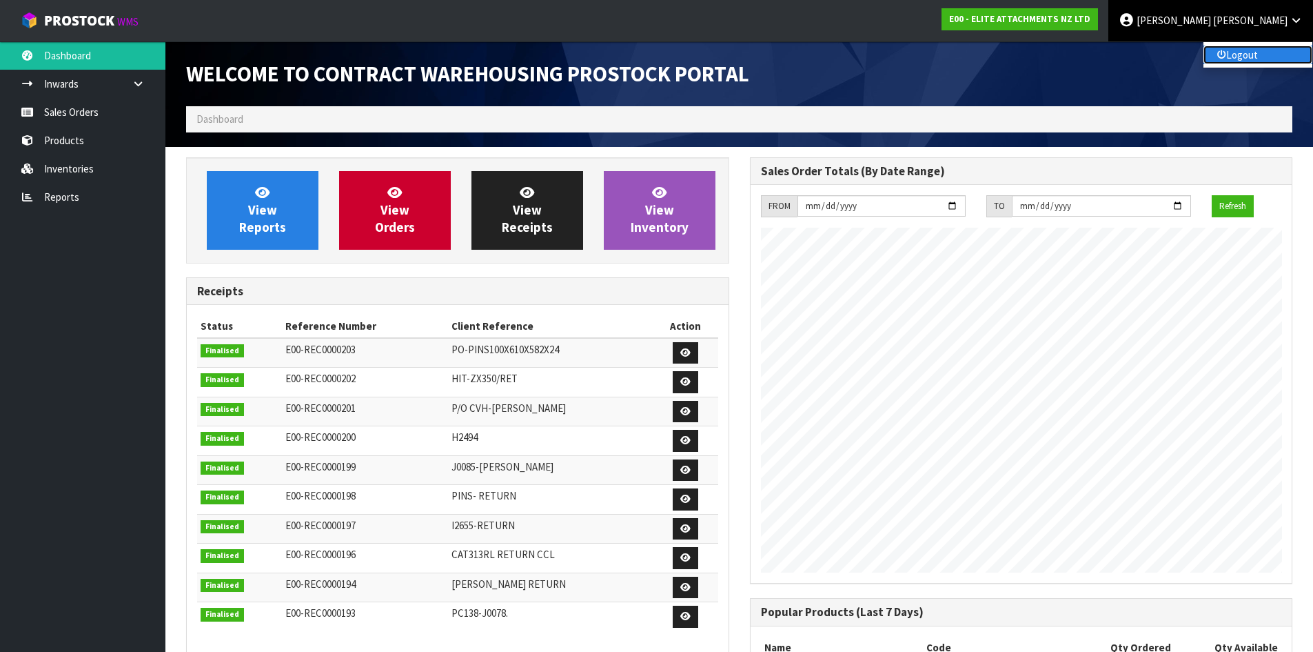
click at [1242, 61] on link "Logout" at bounding box center [1258, 55] width 109 height 19
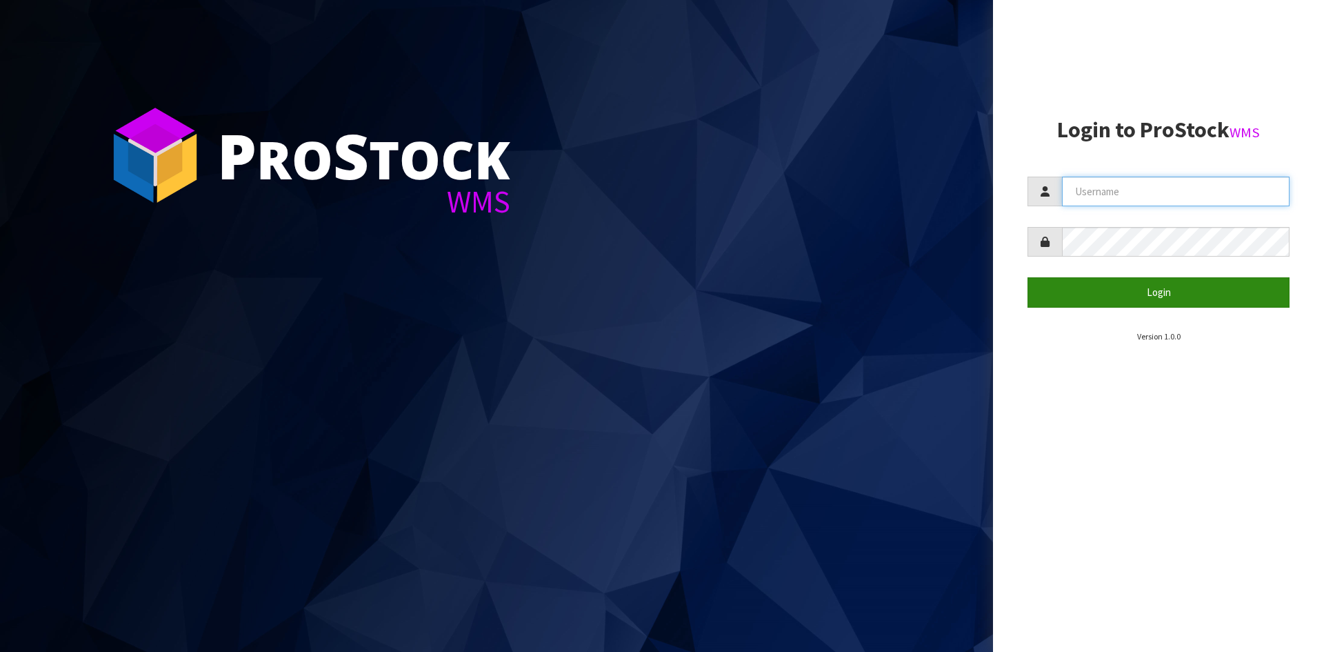
type input "[PERSON_NAME][EMAIL_ADDRESS][DOMAIN_NAME]"
click at [1159, 296] on button "Login" at bounding box center [1158, 292] width 262 height 30
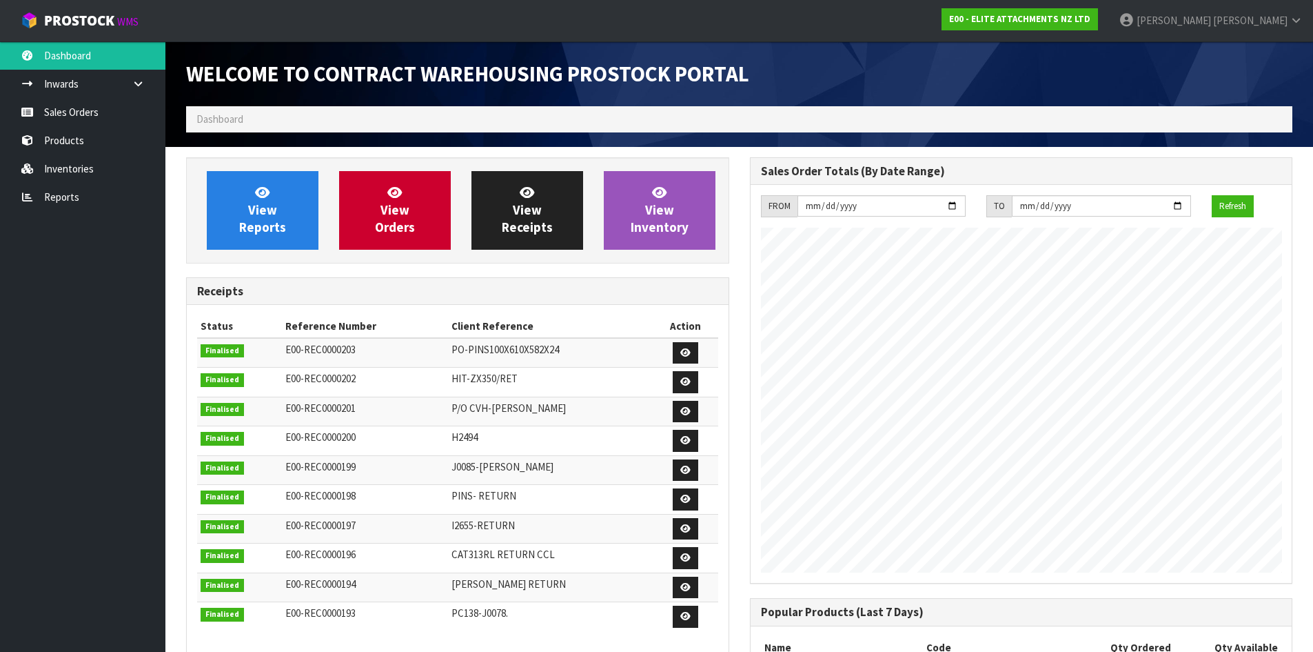
scroll to position [631, 563]
click at [66, 104] on link "Sales Orders" at bounding box center [82, 112] width 165 height 28
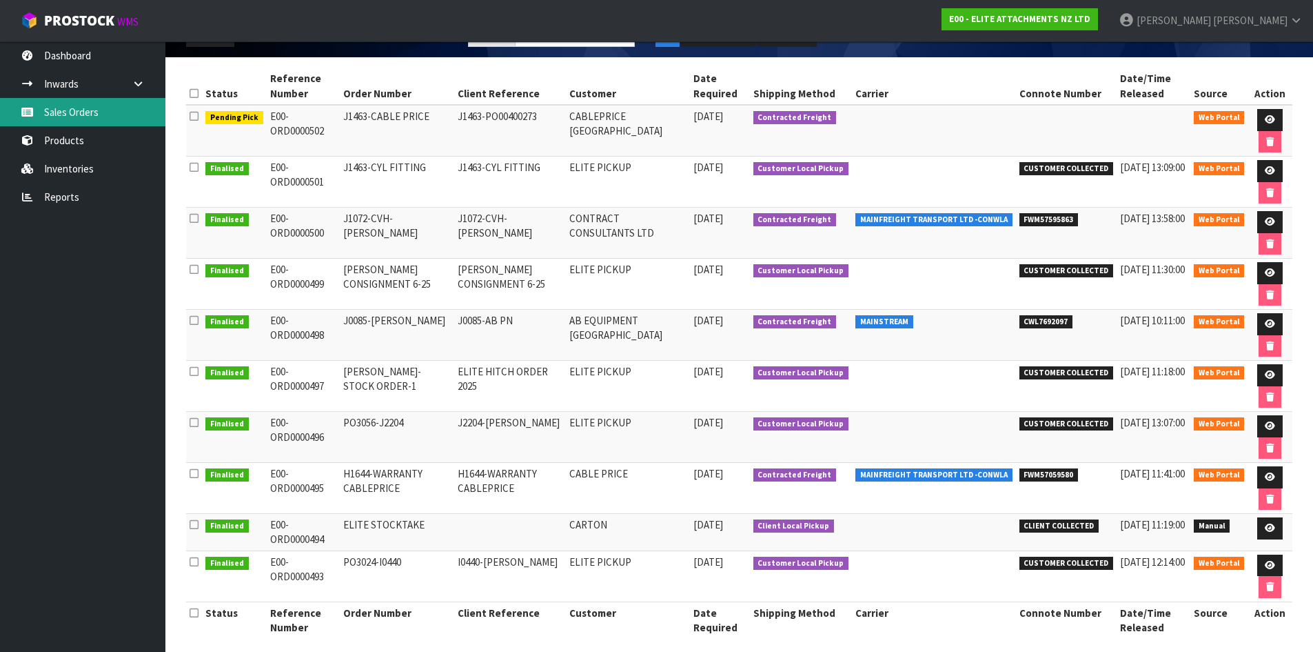
scroll to position [194, 0]
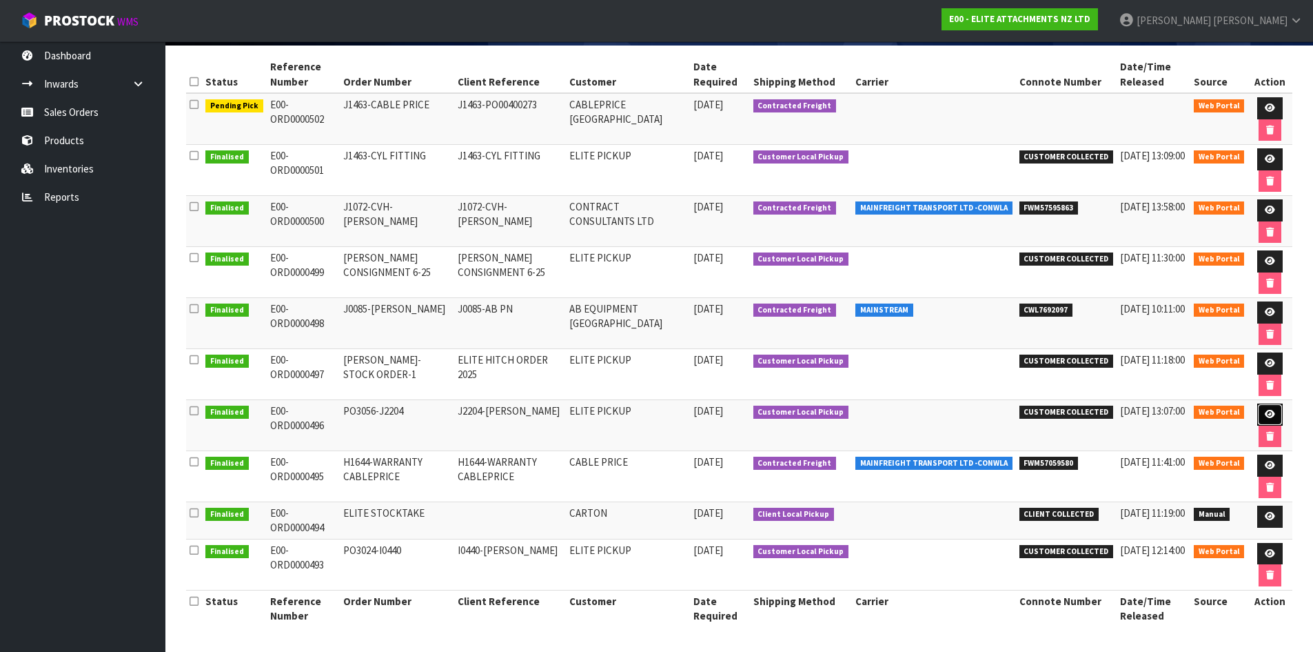
click at [1268, 412] on icon at bounding box center [1270, 414] width 10 height 9
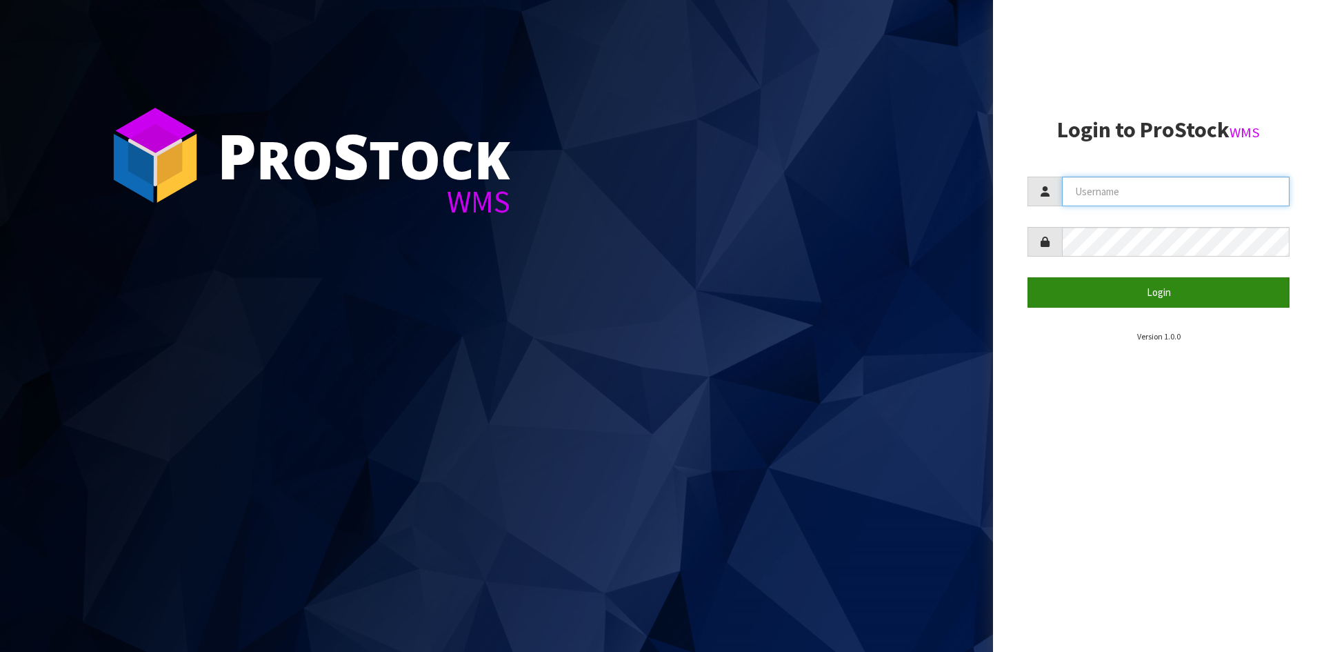
type input "[PERSON_NAME][EMAIL_ADDRESS][DOMAIN_NAME]"
click at [1136, 286] on button "Login" at bounding box center [1158, 292] width 262 height 30
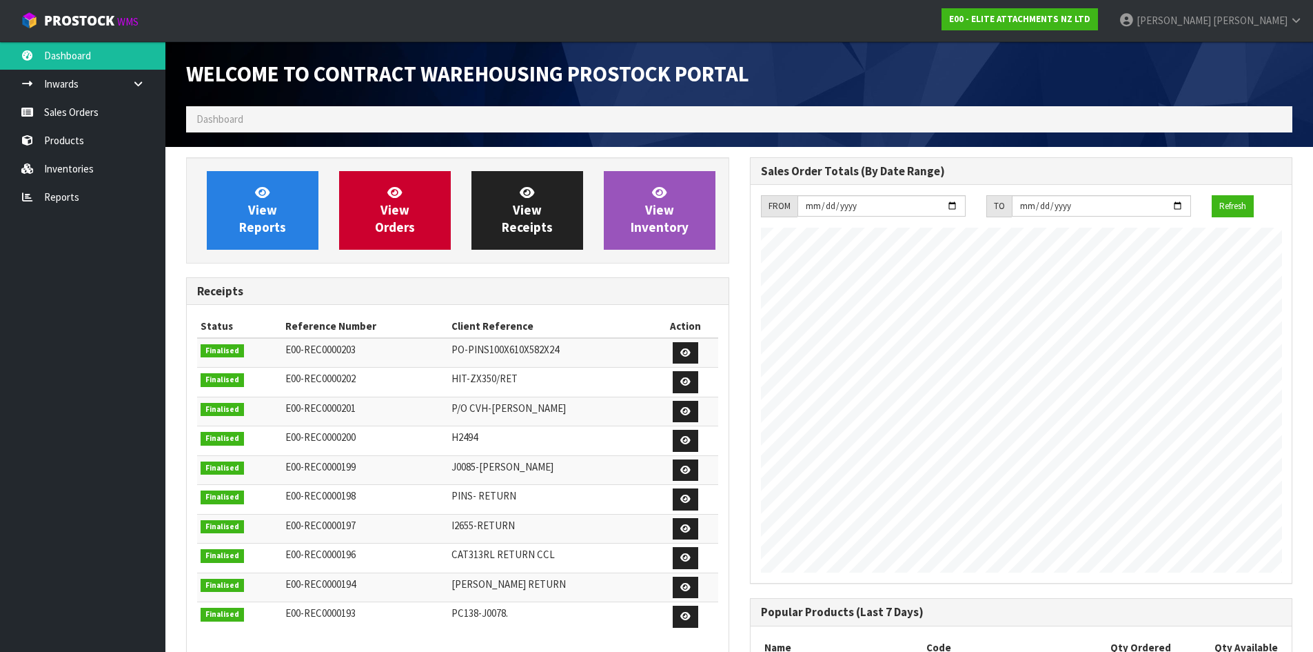
scroll to position [654, 563]
click at [686, 221] on span "View Inventory" at bounding box center [660, 210] width 58 height 52
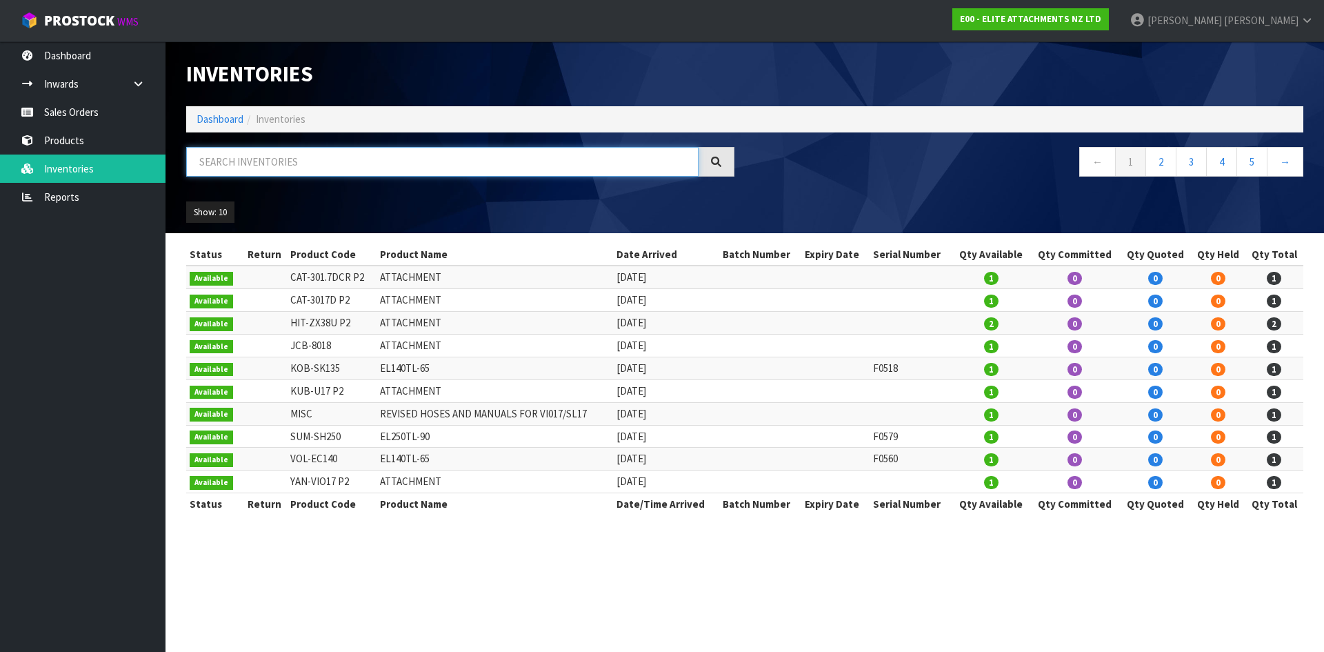
click at [323, 161] on input "text" at bounding box center [442, 162] width 512 height 30
type input "G"
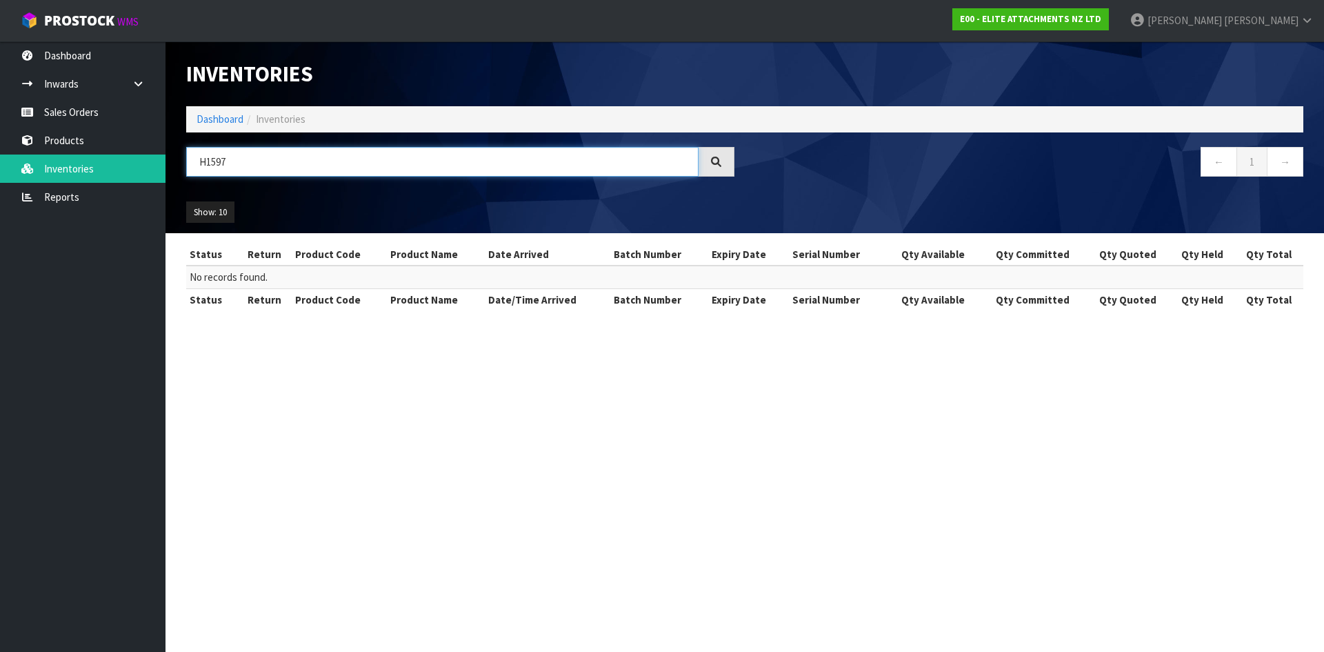
drag, startPoint x: 232, startPoint y: 170, endPoint x: 195, endPoint y: 165, distance: 36.9
click at [195, 165] on input "H1597" at bounding box center [442, 162] width 512 height 30
type input "TB219"
drag, startPoint x: 232, startPoint y: 165, endPoint x: 188, endPoint y: 165, distance: 44.8
click at [188, 165] on input "TB219" at bounding box center [442, 162] width 512 height 30
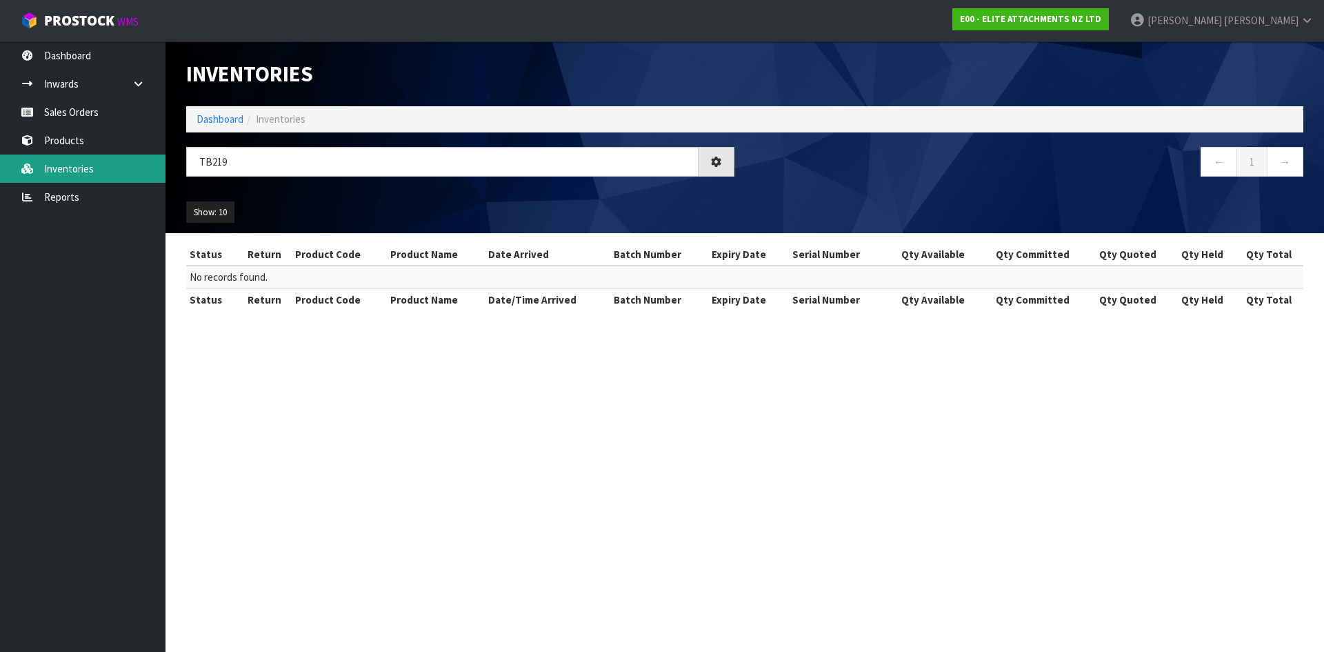
click at [54, 173] on link "Inventories" at bounding box center [82, 168] width 165 height 28
click at [134, 81] on icon at bounding box center [138, 84] width 13 height 10
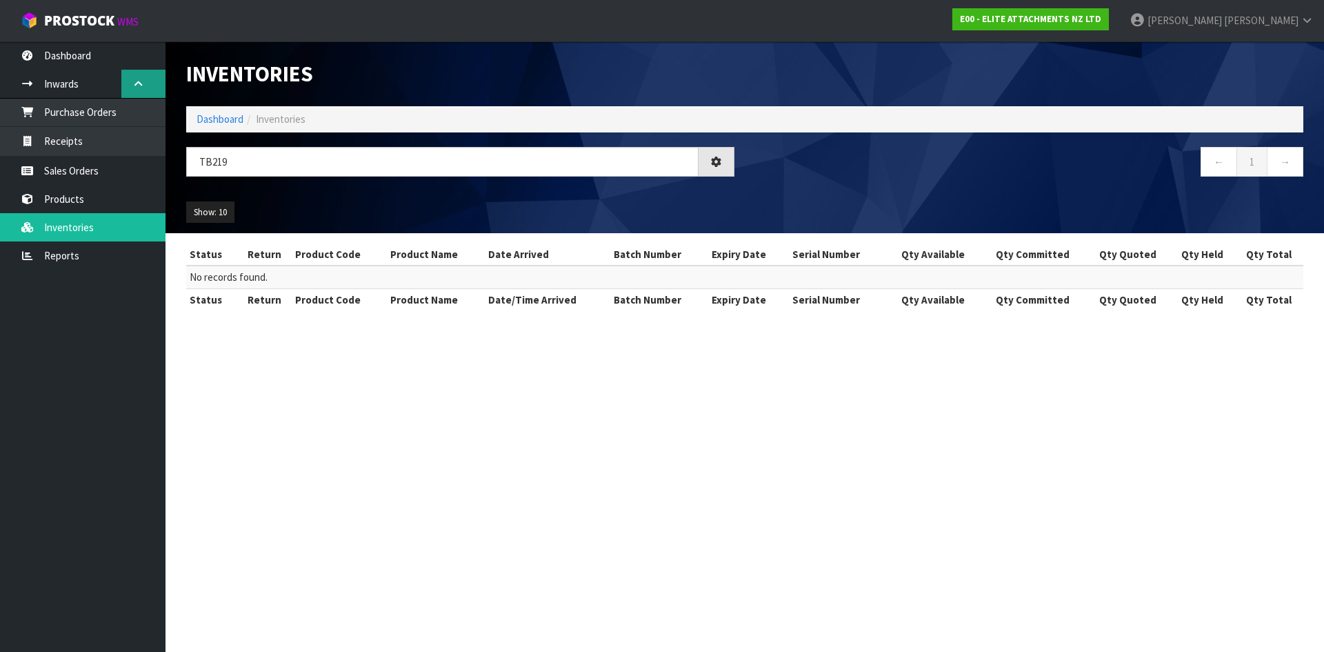
click at [134, 81] on icon at bounding box center [138, 84] width 13 height 10
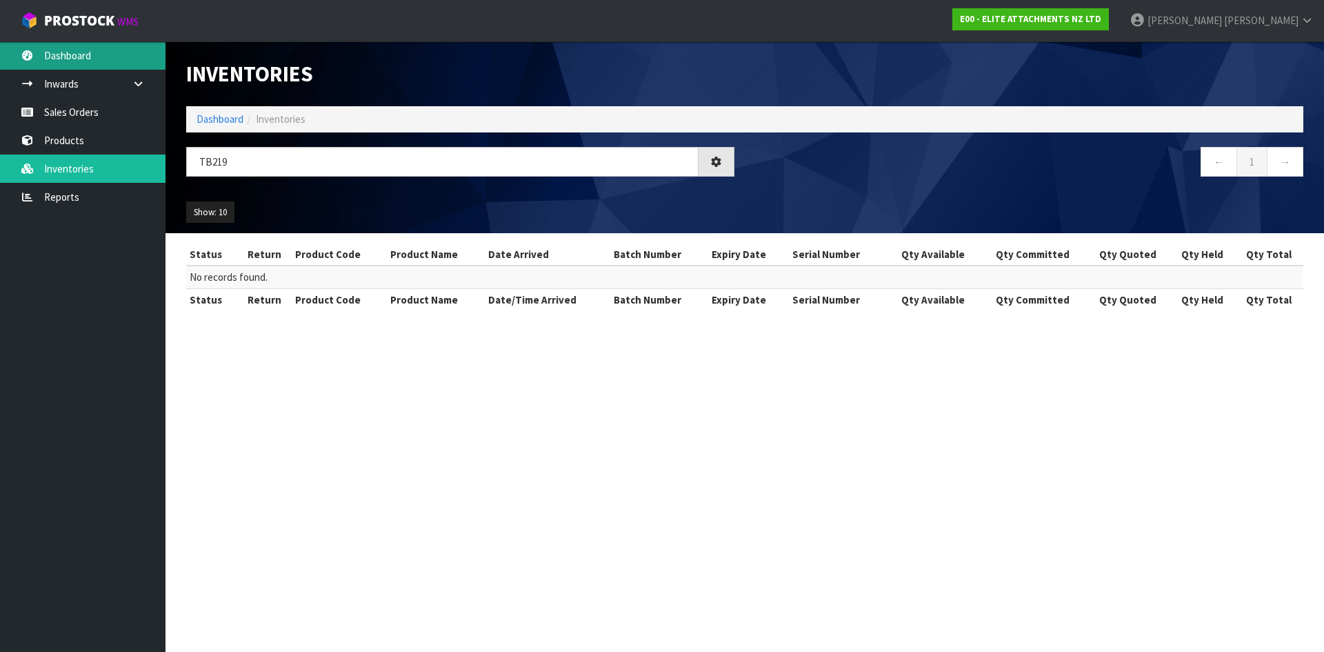
click at [80, 62] on link "Dashboard" at bounding box center [82, 55] width 165 height 28
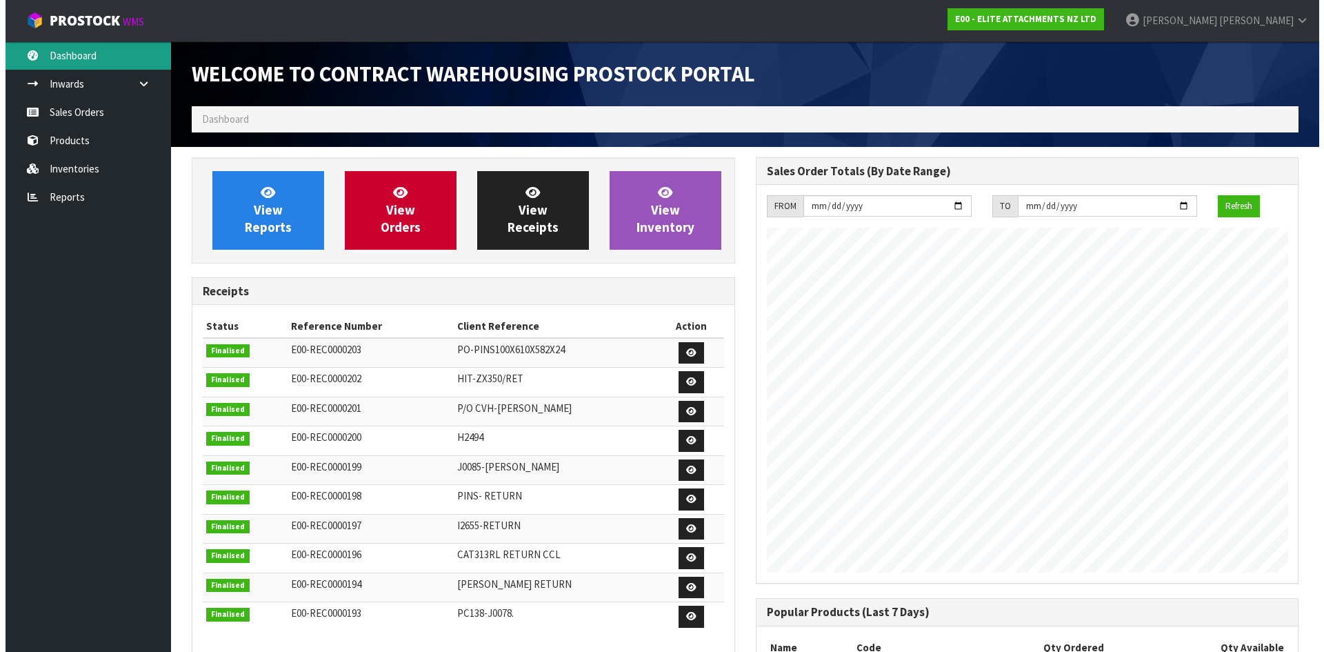
scroll to position [654, 563]
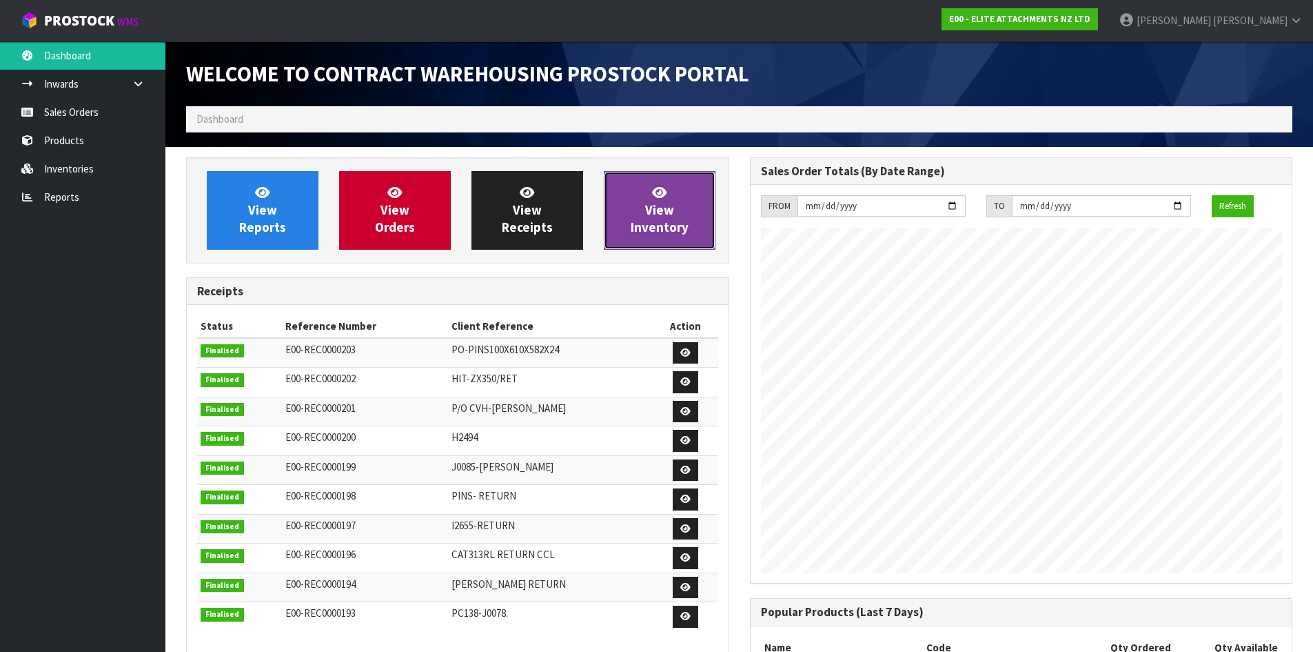
click at [676, 214] on link "View Inventory" at bounding box center [660, 210] width 112 height 79
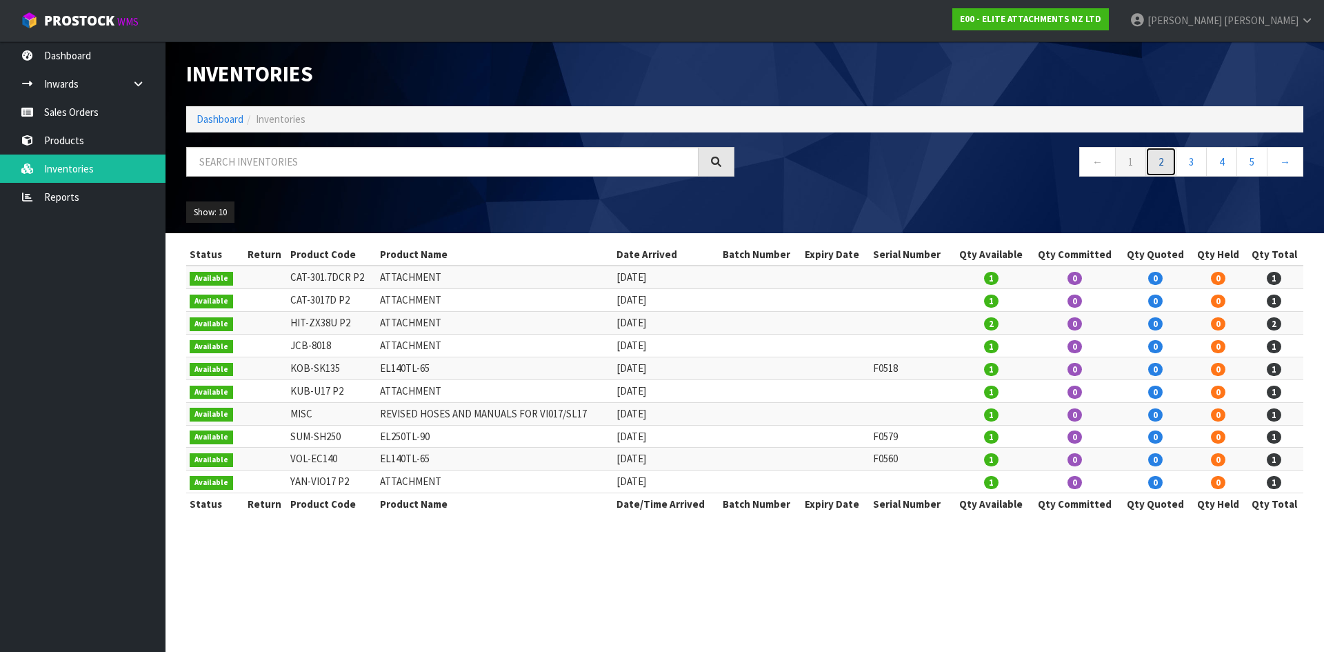
click at [1160, 165] on link "2" at bounding box center [1160, 162] width 31 height 30
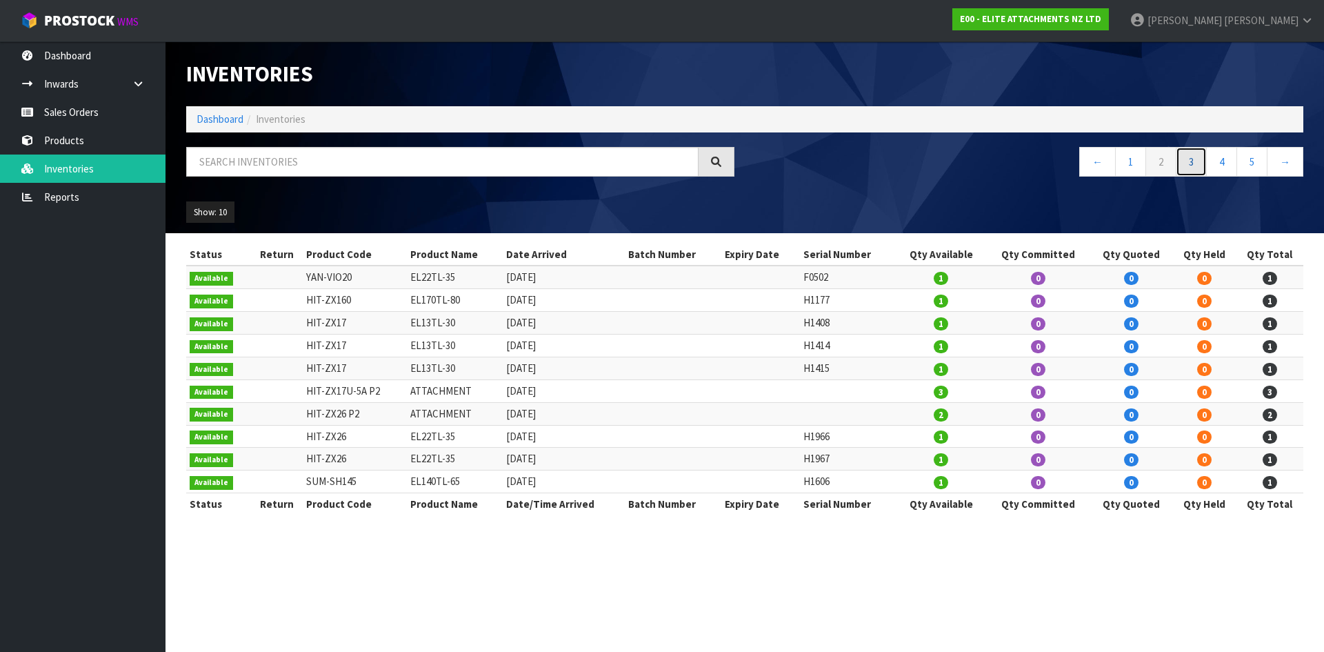
click at [1193, 162] on link "3" at bounding box center [1191, 162] width 31 height 30
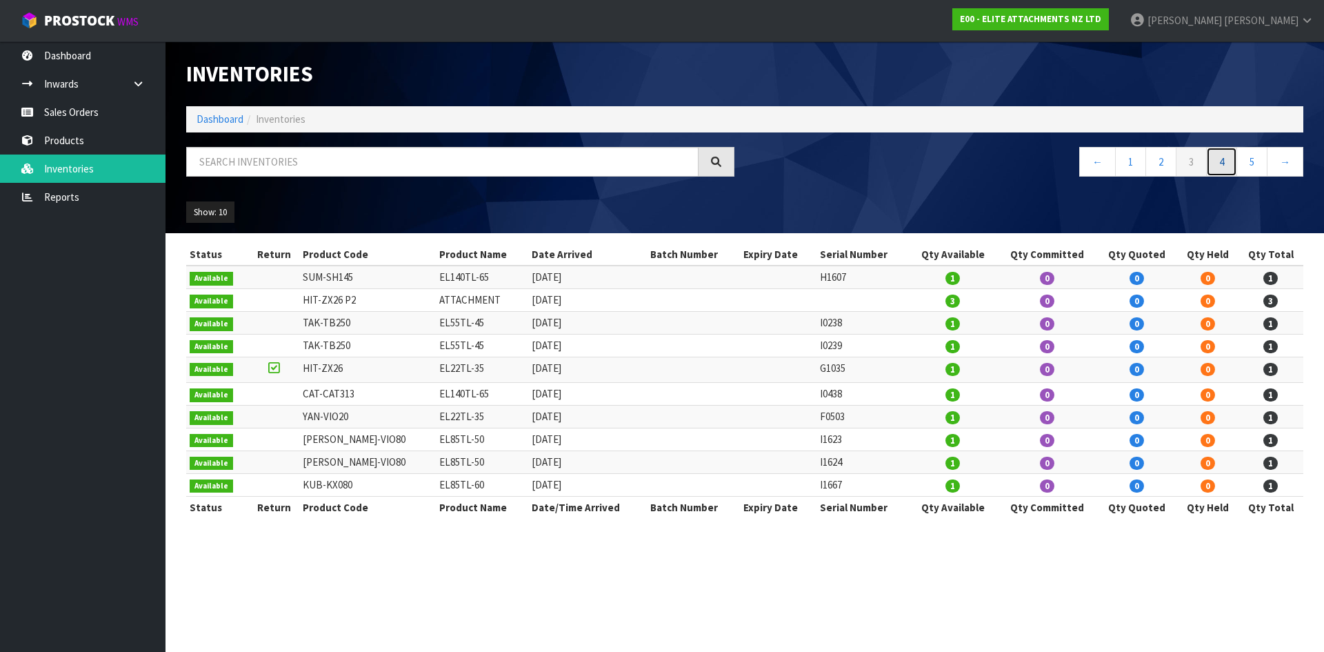
click at [1220, 160] on link "4" at bounding box center [1221, 162] width 31 height 30
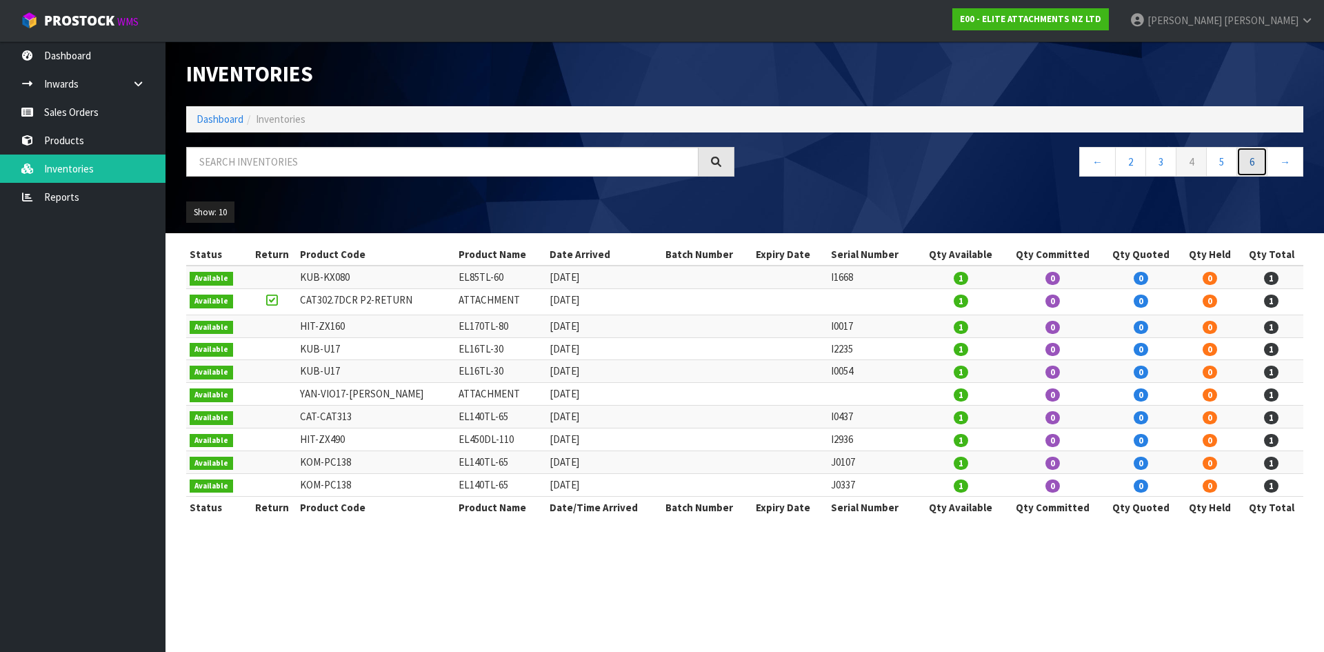
click at [1245, 163] on link "6" at bounding box center [1251, 162] width 31 height 30
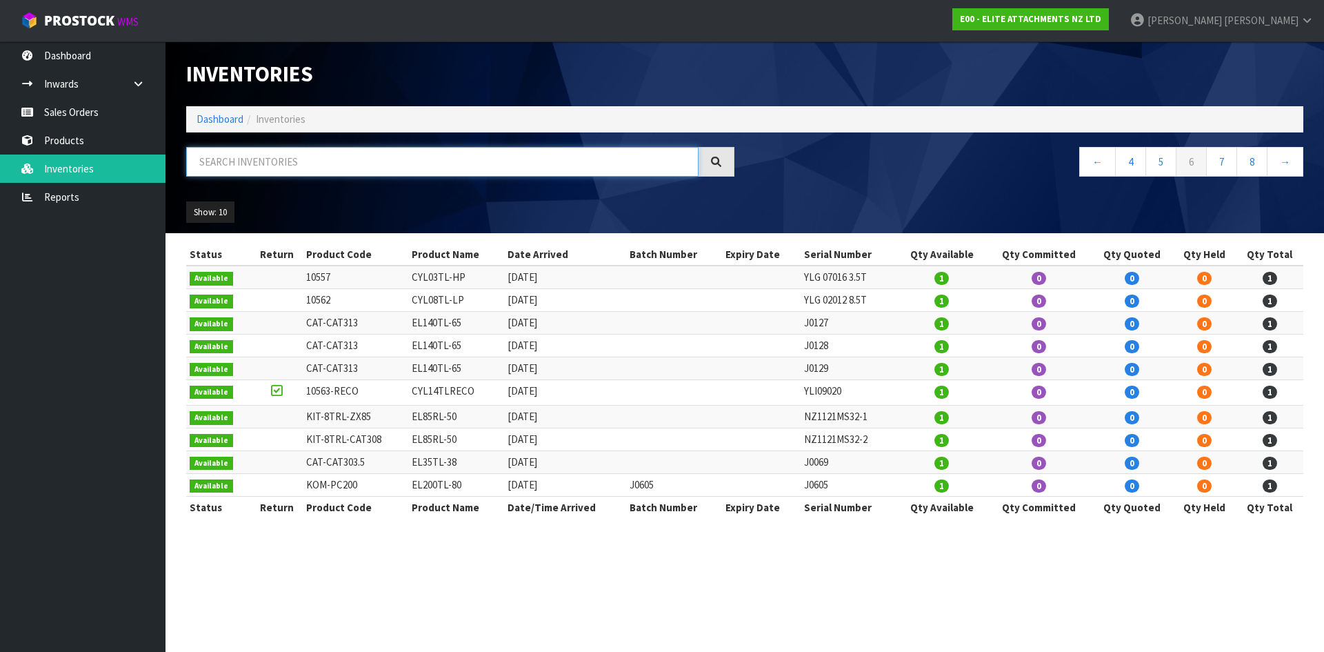
click at [239, 166] on input "text" at bounding box center [442, 162] width 512 height 30
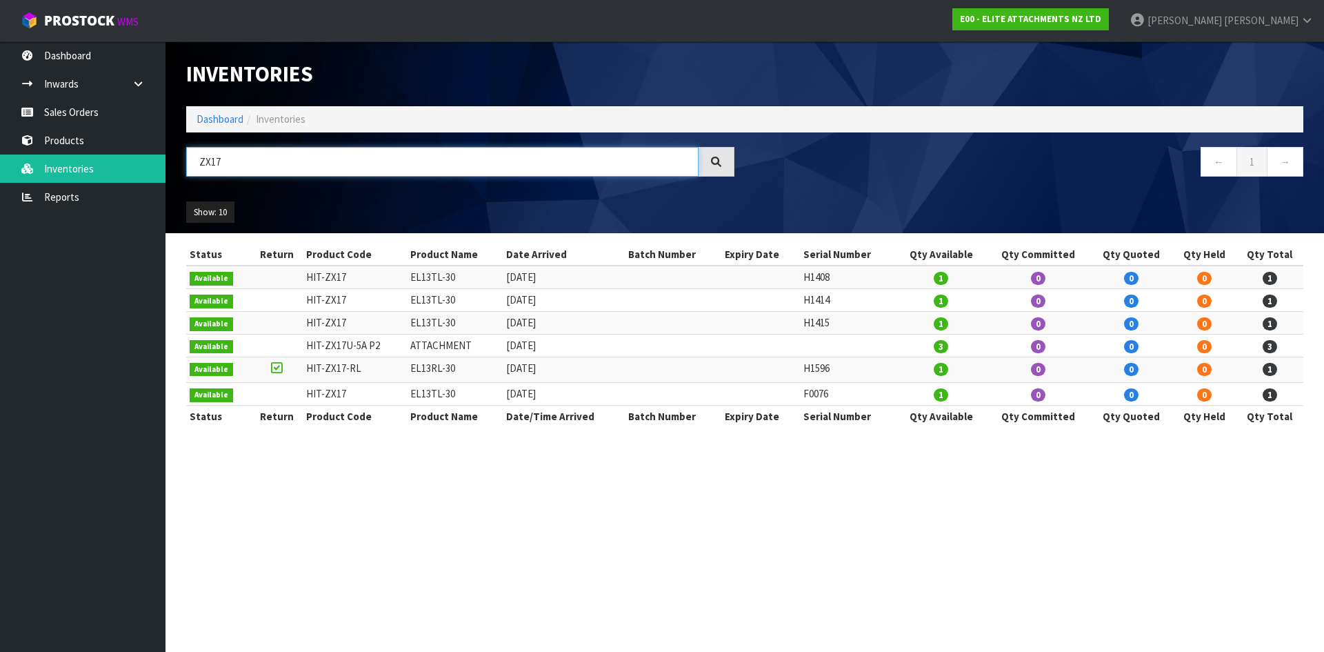
type input "ZX17"
click at [279, 368] on icon at bounding box center [276, 368] width 11 height 1
